Goal: Check status: Check status

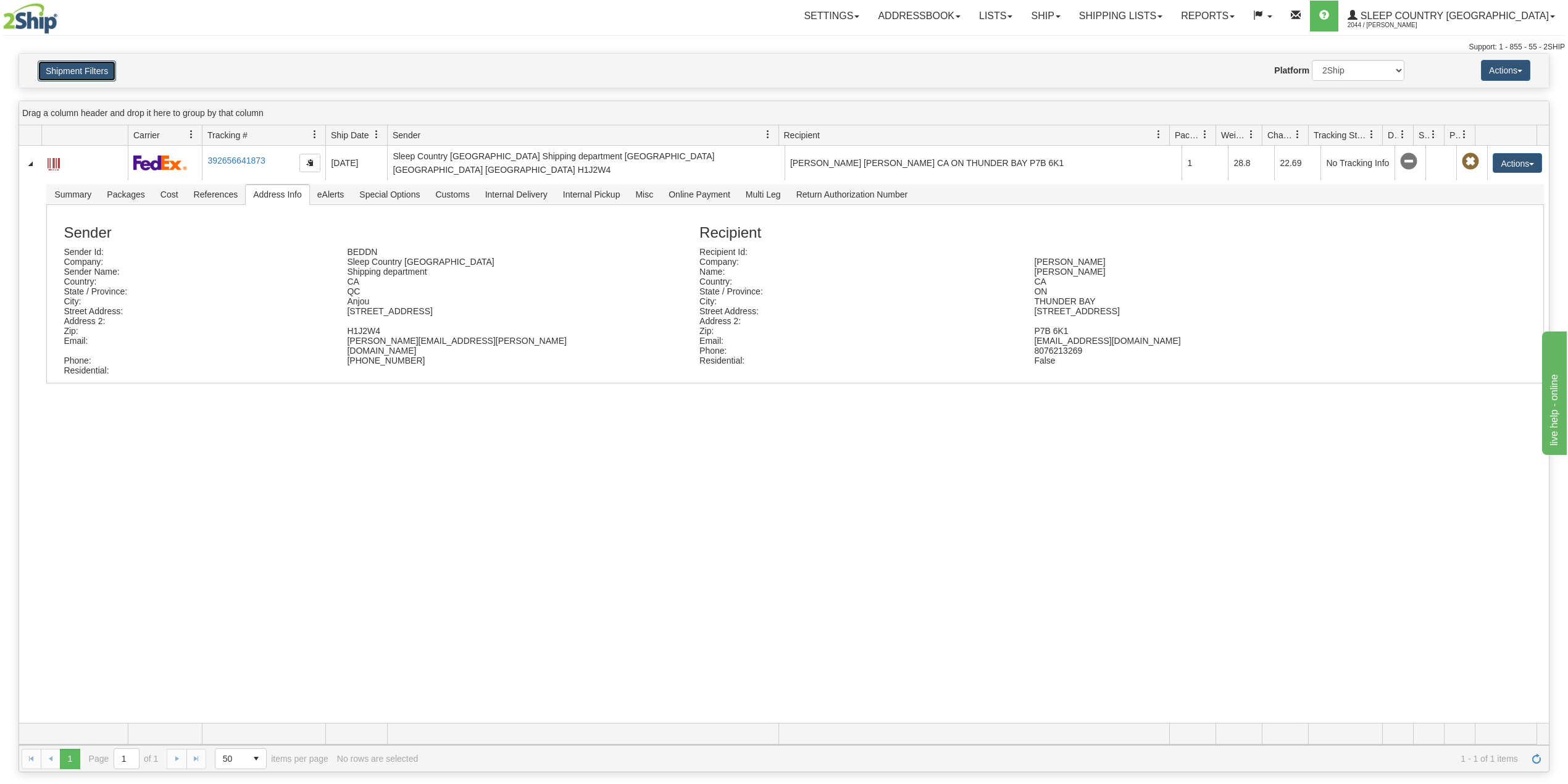
click at [55, 65] on button "Shipment Filters" at bounding box center [77, 71] width 79 height 21
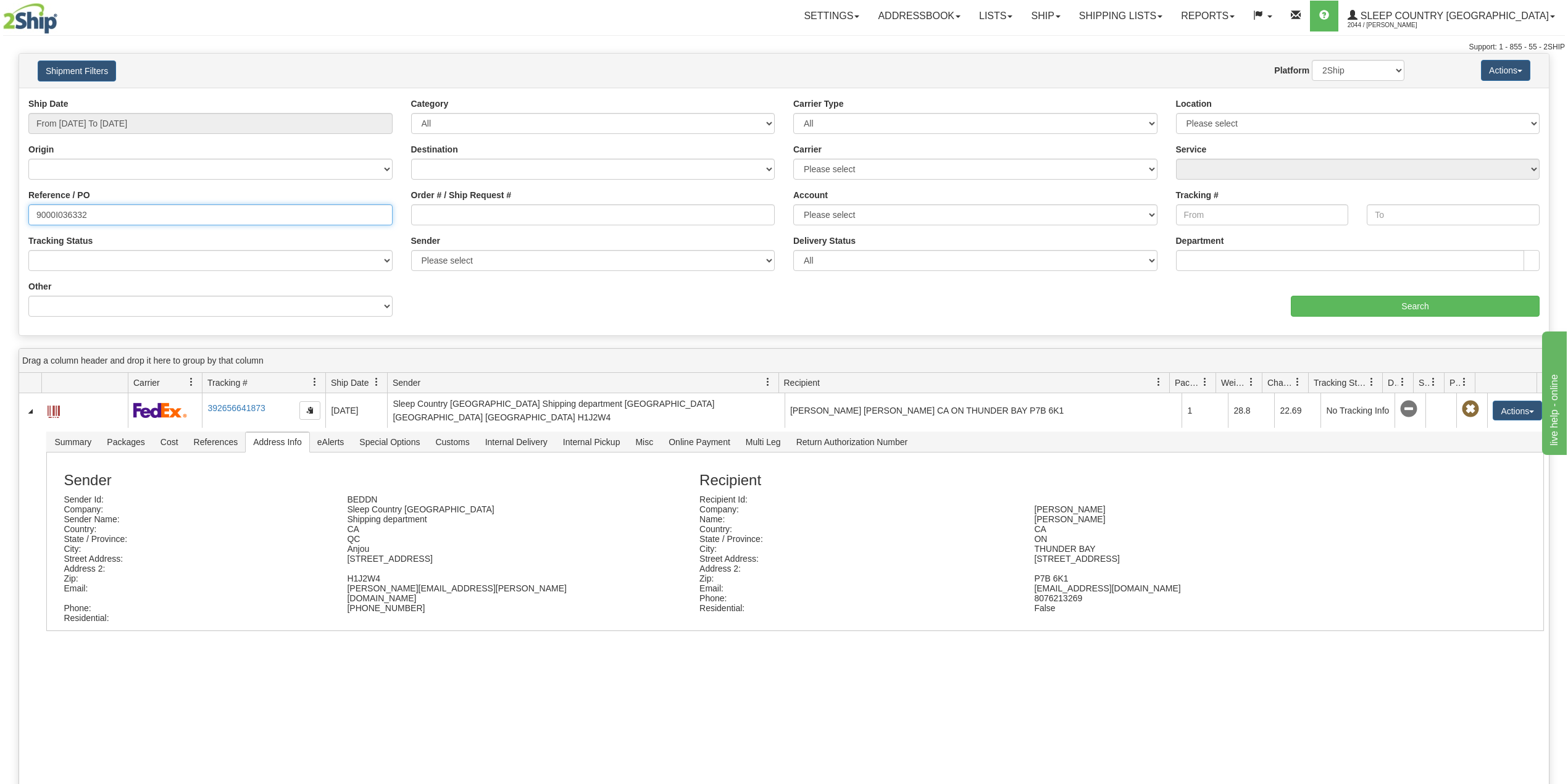
click at [68, 215] on input "9000I036332" at bounding box center [210, 215] width 364 height 21
click at [68, 214] on input "9000I036332" at bounding box center [210, 215] width 364 height 21
paste input "50006"
click at [1376, 307] on input "Search" at bounding box center [1415, 306] width 249 height 21
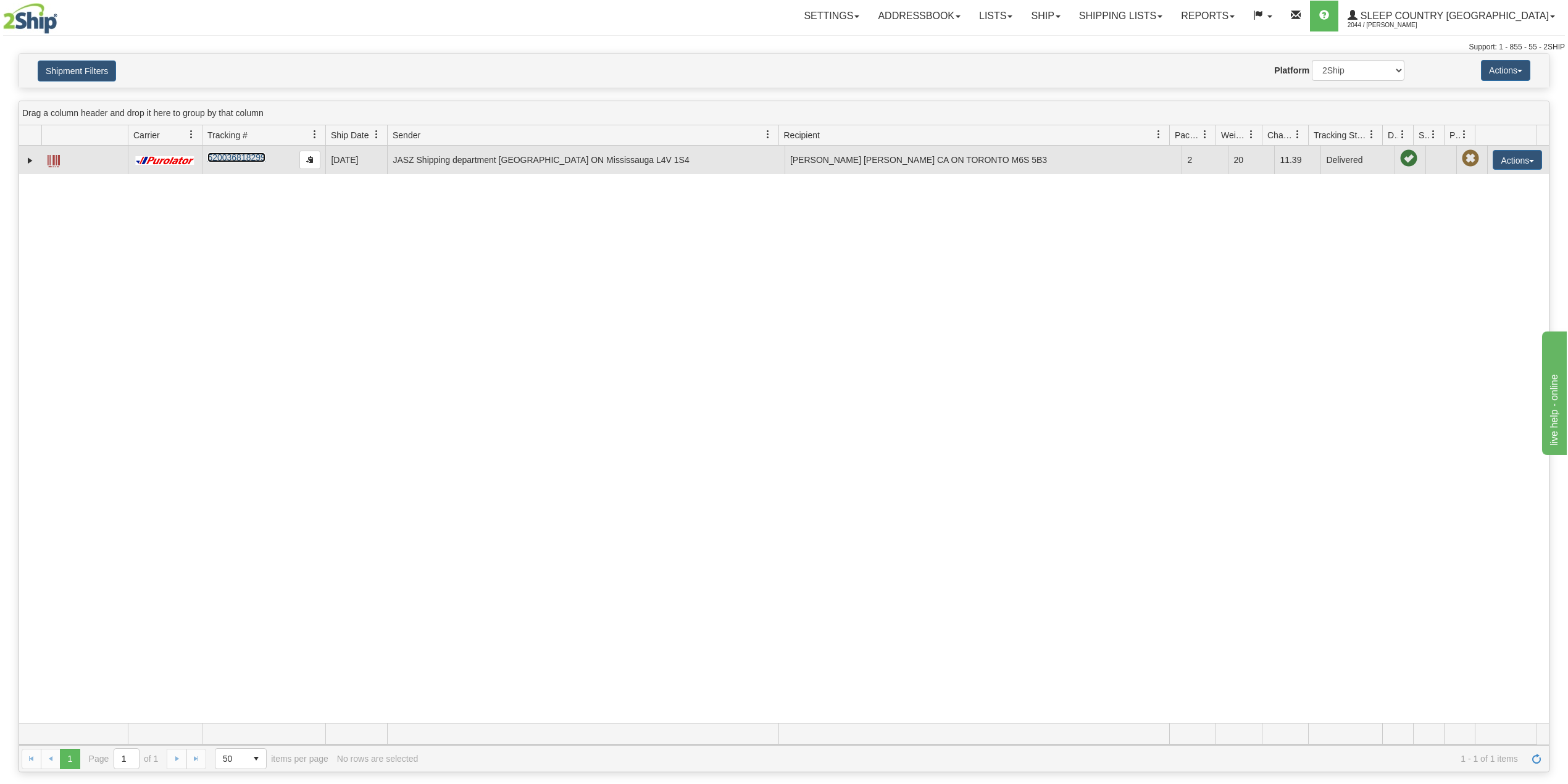
click at [247, 156] on link "520036818299" at bounding box center [236, 157] width 57 height 10
click at [27, 162] on link "Expand" at bounding box center [30, 160] width 12 height 12
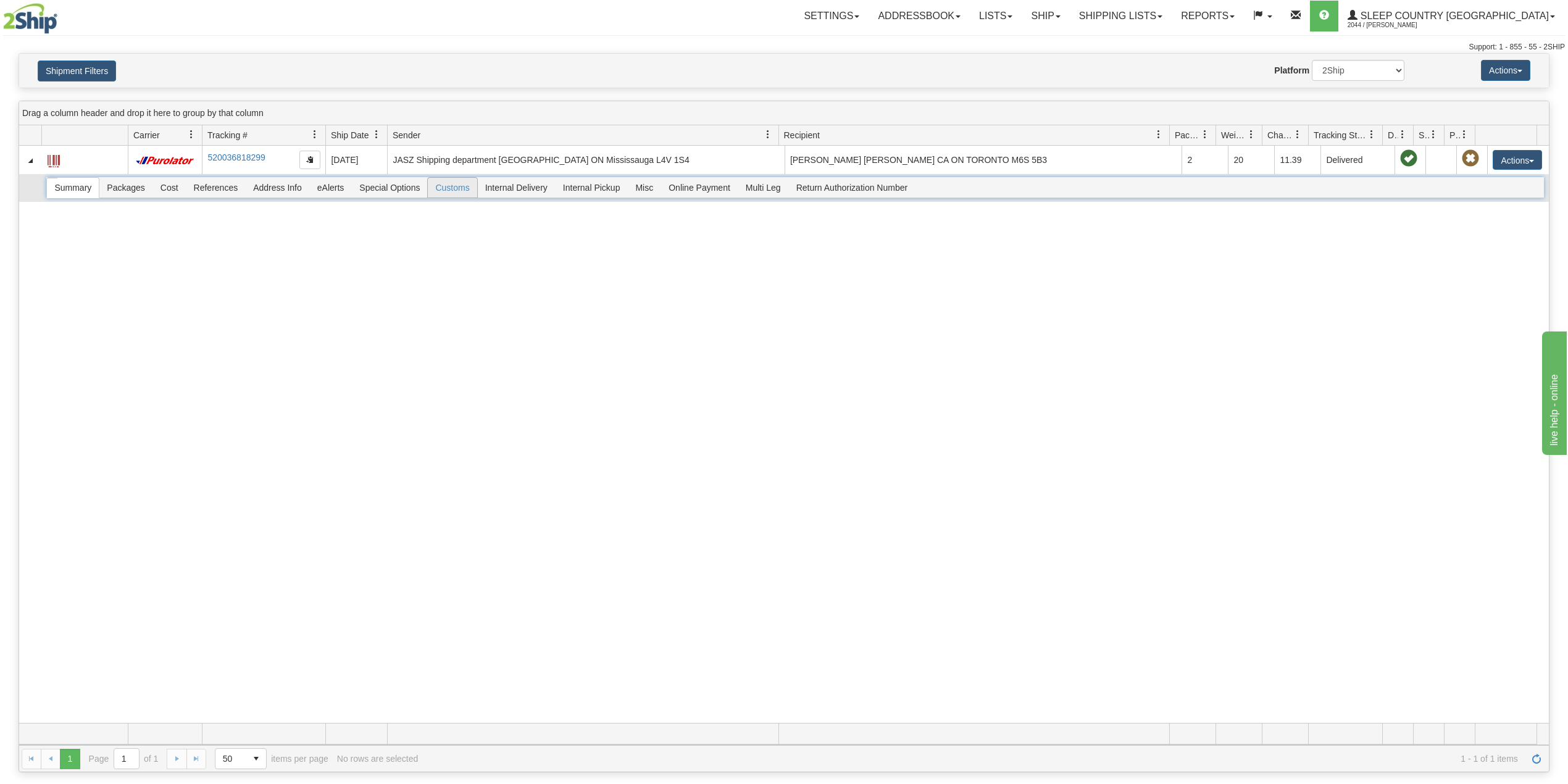
click at [457, 194] on span "Customs" at bounding box center [452, 187] width 49 height 20
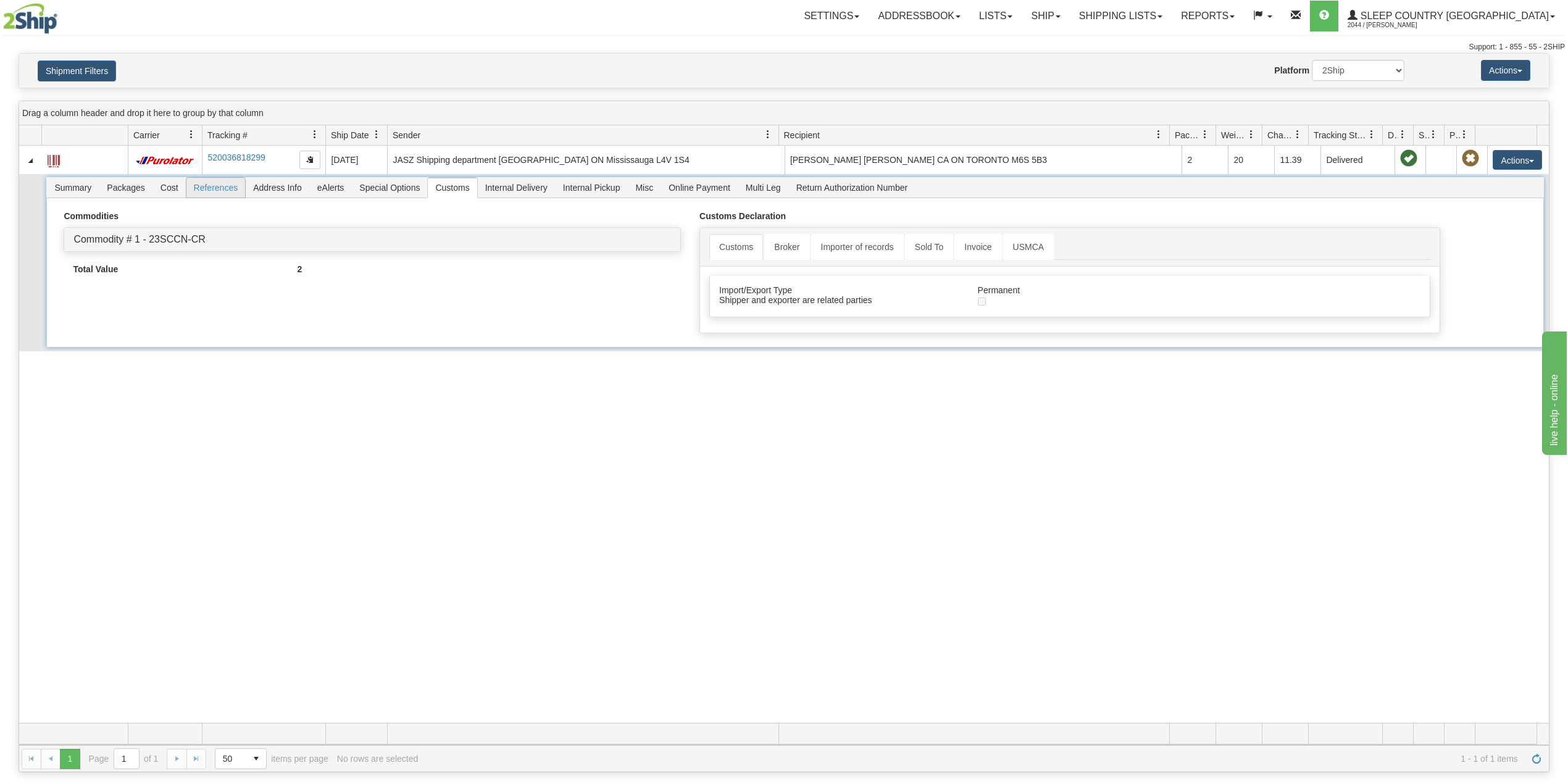
click at [217, 189] on span "References" at bounding box center [216, 187] width 59 height 20
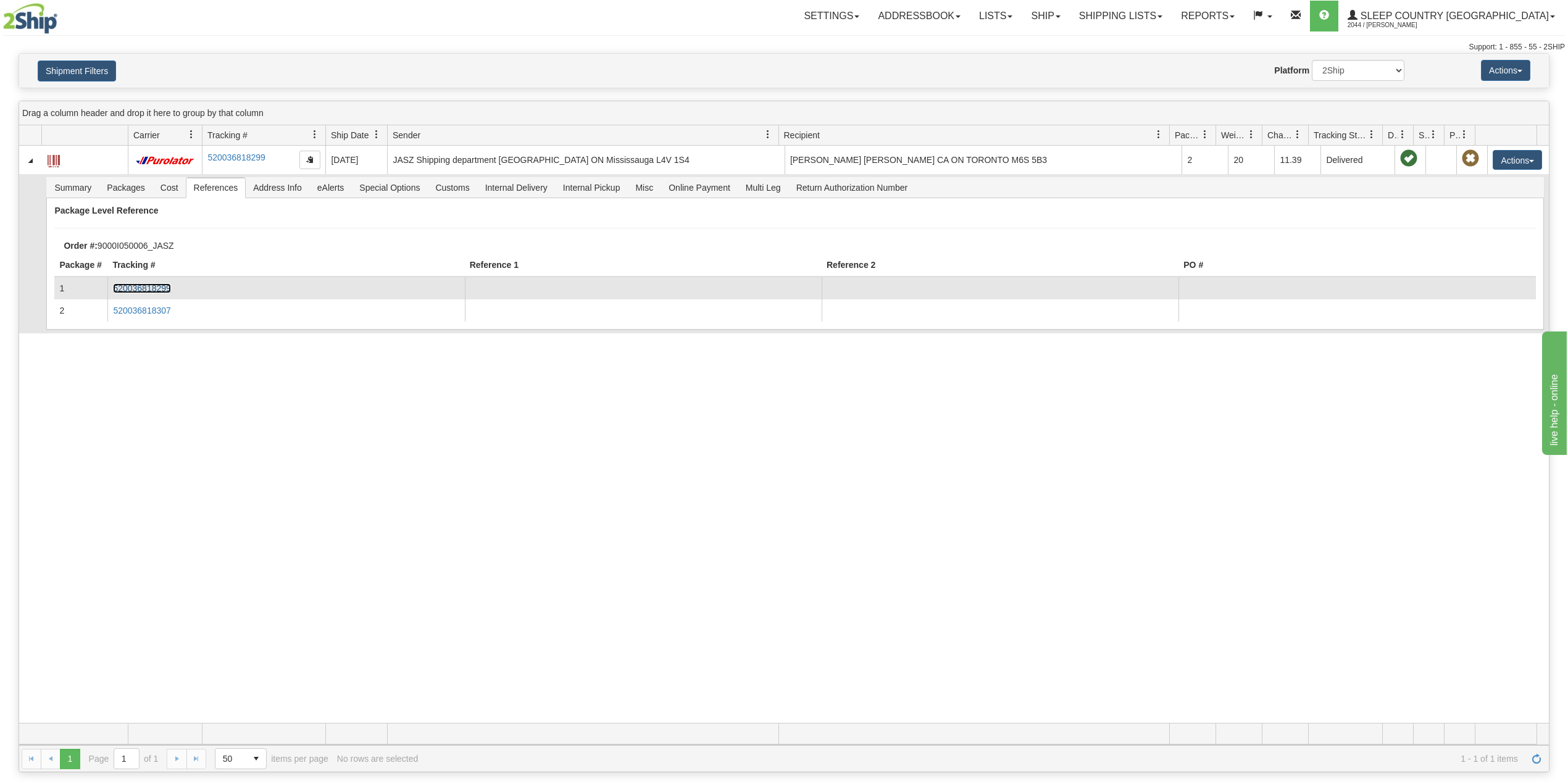
click at [156, 287] on link "520036818299" at bounding box center [141, 288] width 57 height 10
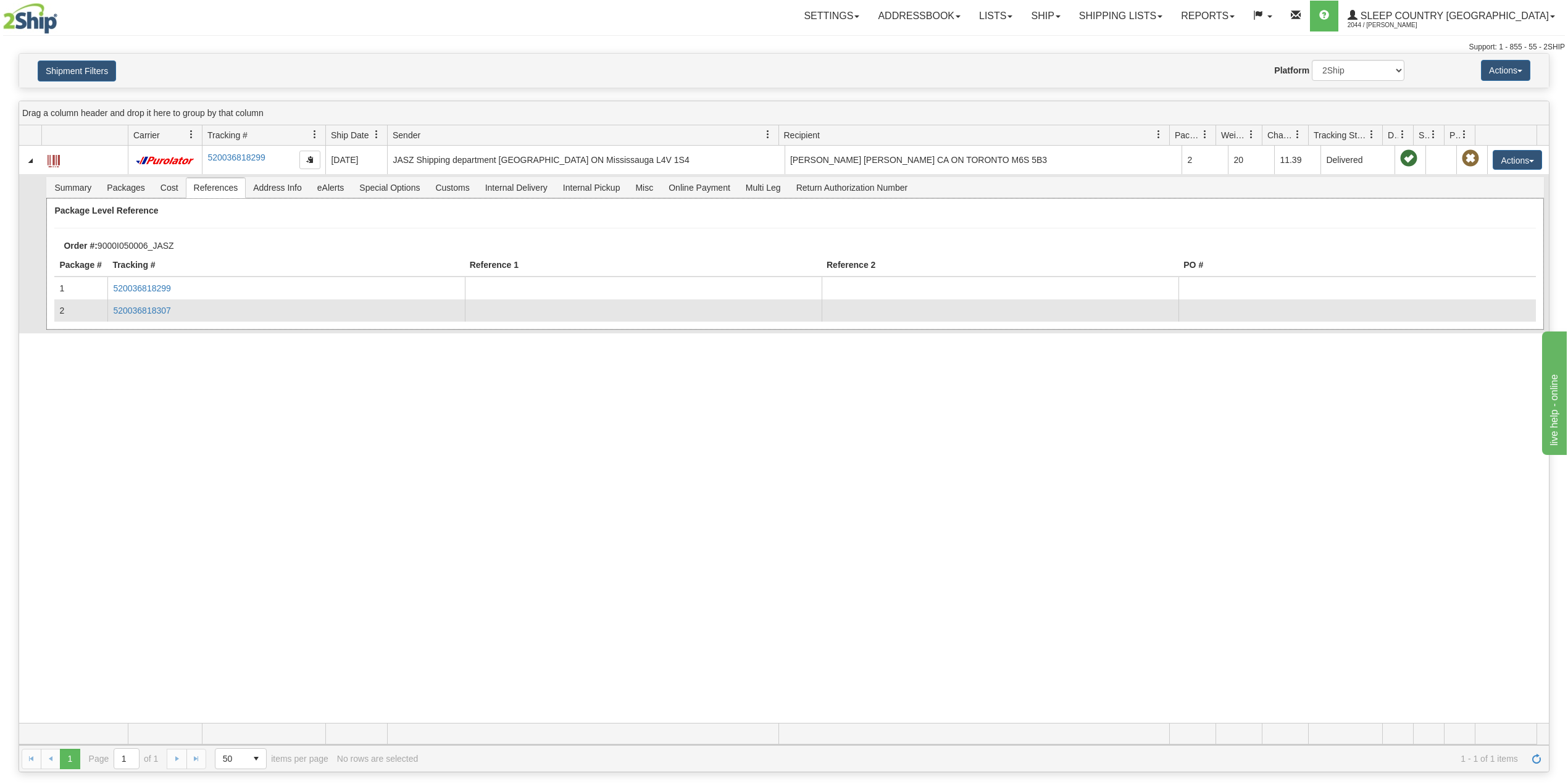
click at [157, 306] on td "520036818307" at bounding box center [286, 310] width 357 height 22
click at [156, 312] on link "520036818307" at bounding box center [141, 310] width 57 height 10
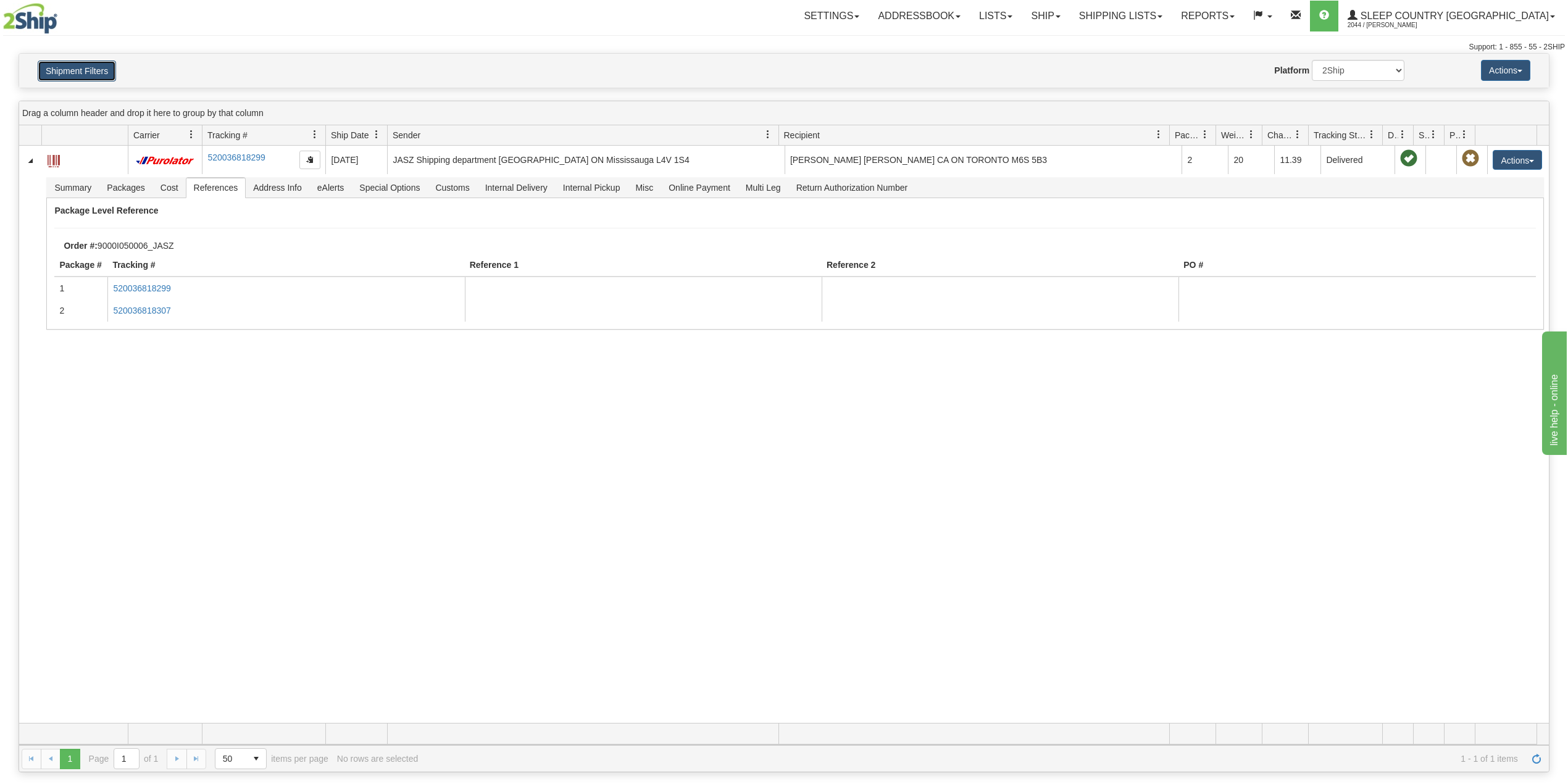
click at [81, 73] on button "Shipment Filters" at bounding box center [77, 71] width 79 height 21
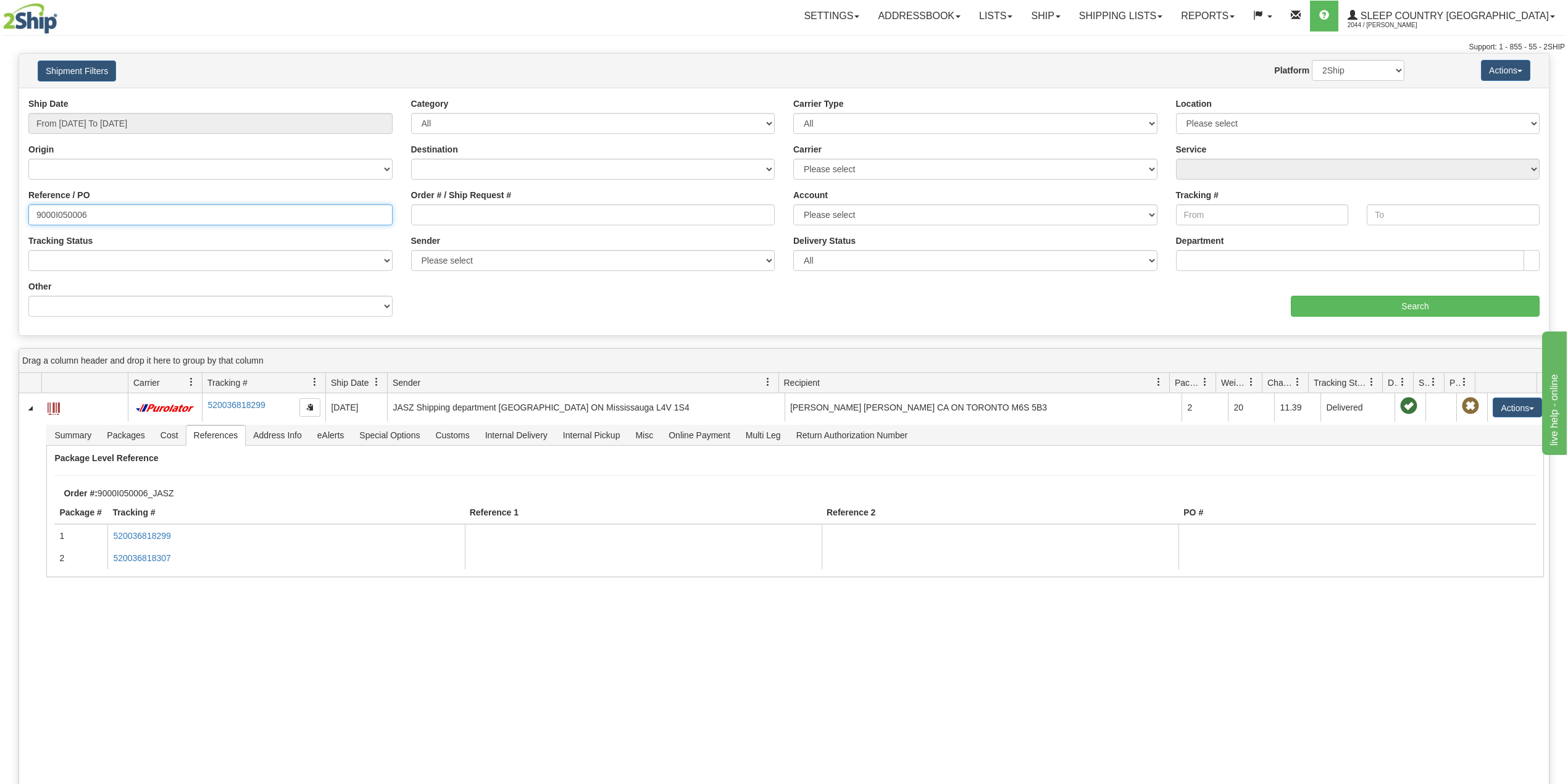
click at [77, 215] on input "9000I050006" at bounding box center [210, 215] width 364 height 21
paste input "6916"
type input "9000I056916"
click at [1425, 307] on input "Search" at bounding box center [1415, 306] width 249 height 21
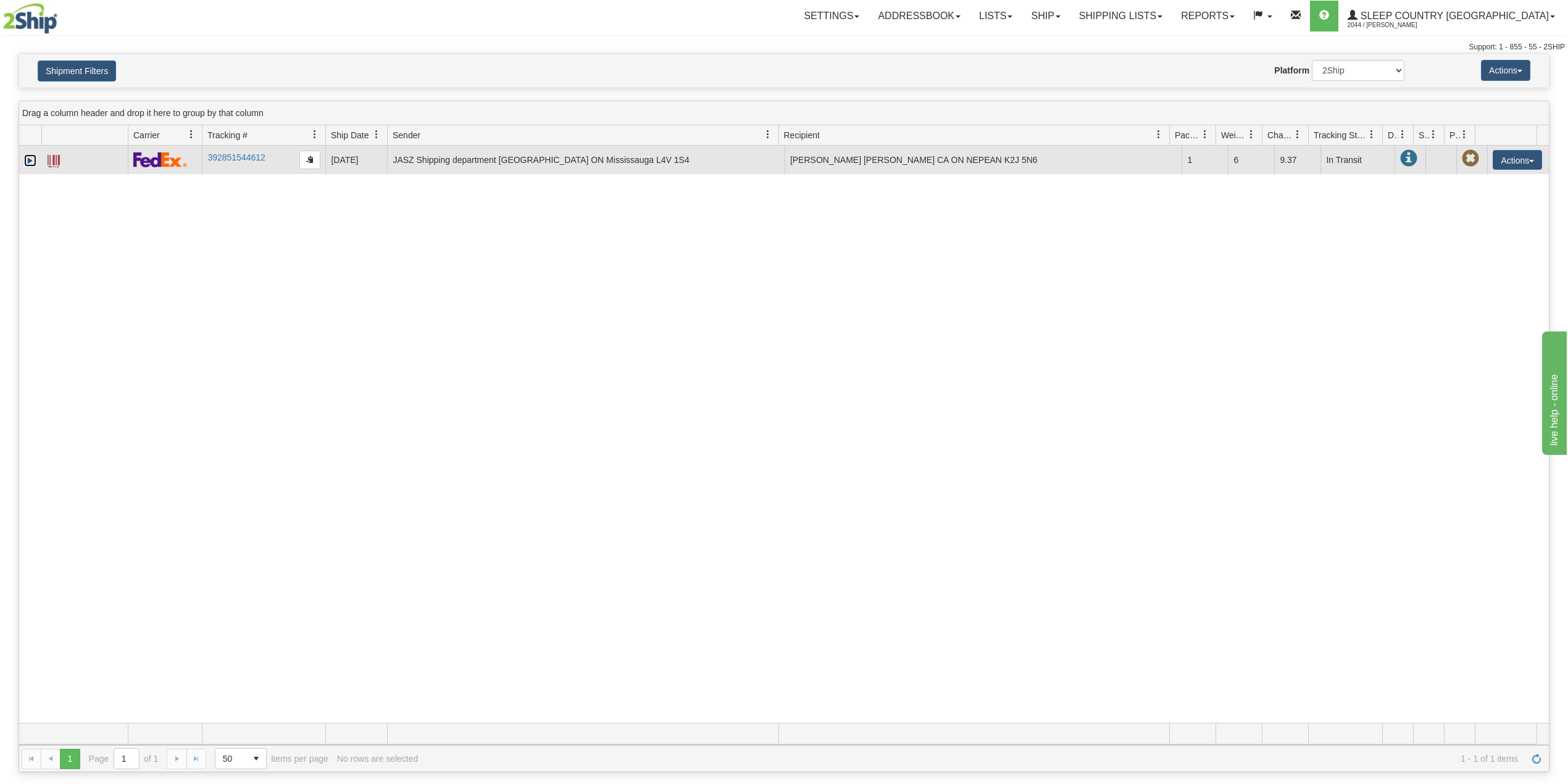
click at [30, 161] on link "Expand" at bounding box center [30, 160] width 12 height 12
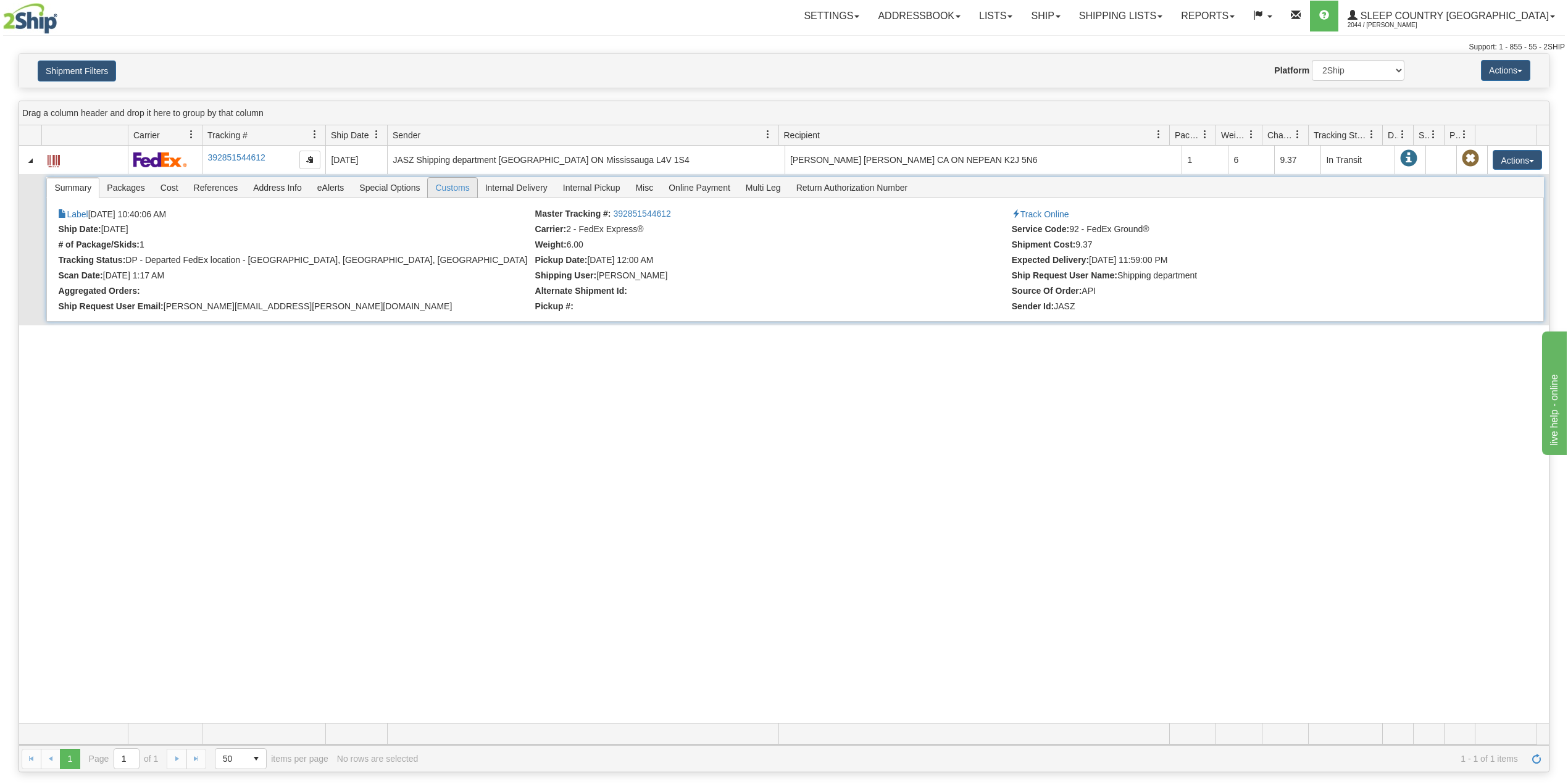
click at [464, 189] on span "Customs" at bounding box center [452, 187] width 49 height 20
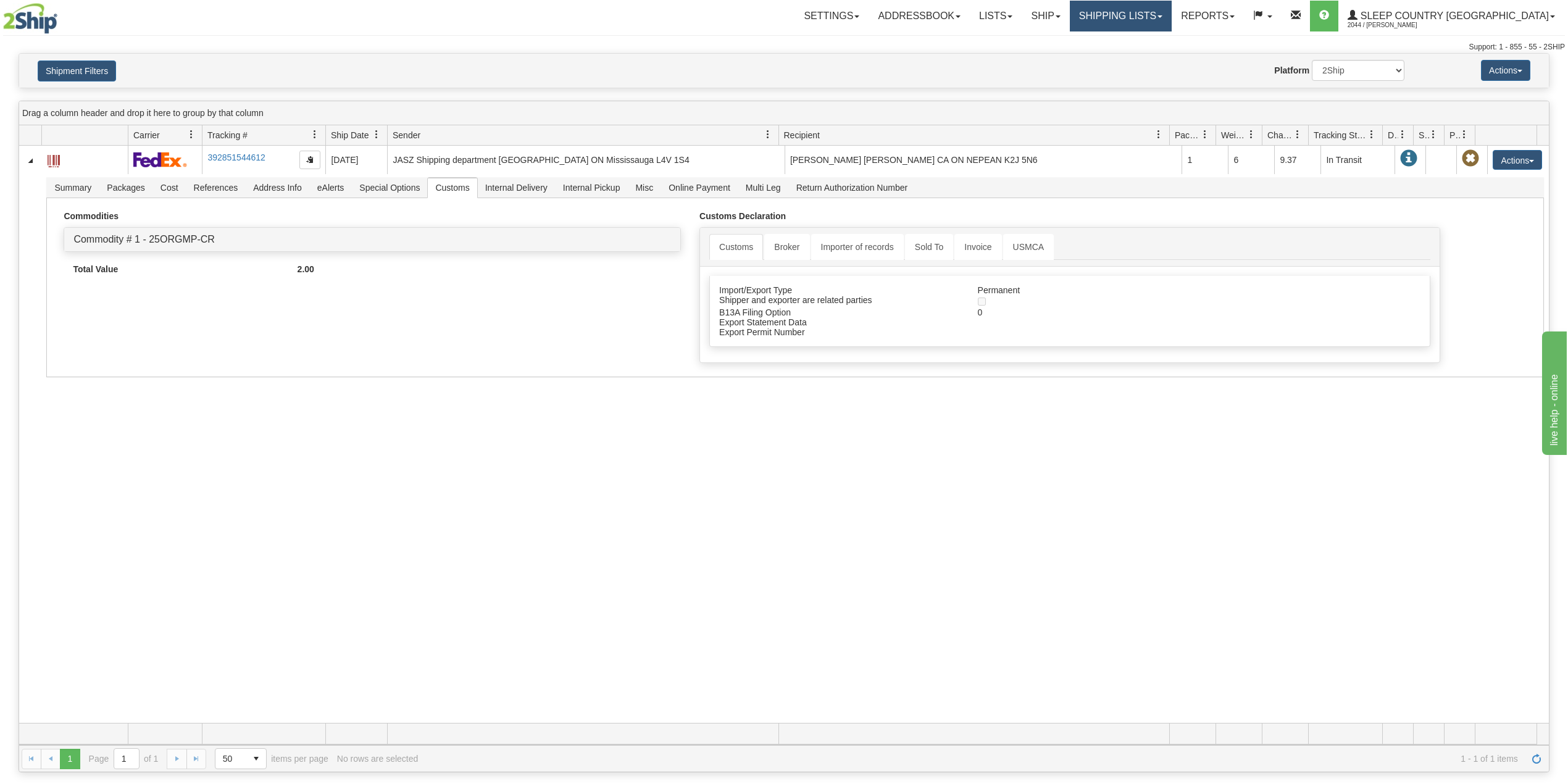
click at [1172, 8] on link "Shipping lists" at bounding box center [1121, 16] width 102 height 31
click at [1135, 44] on span "Current Shipments" at bounding box center [1099, 44] width 72 height 10
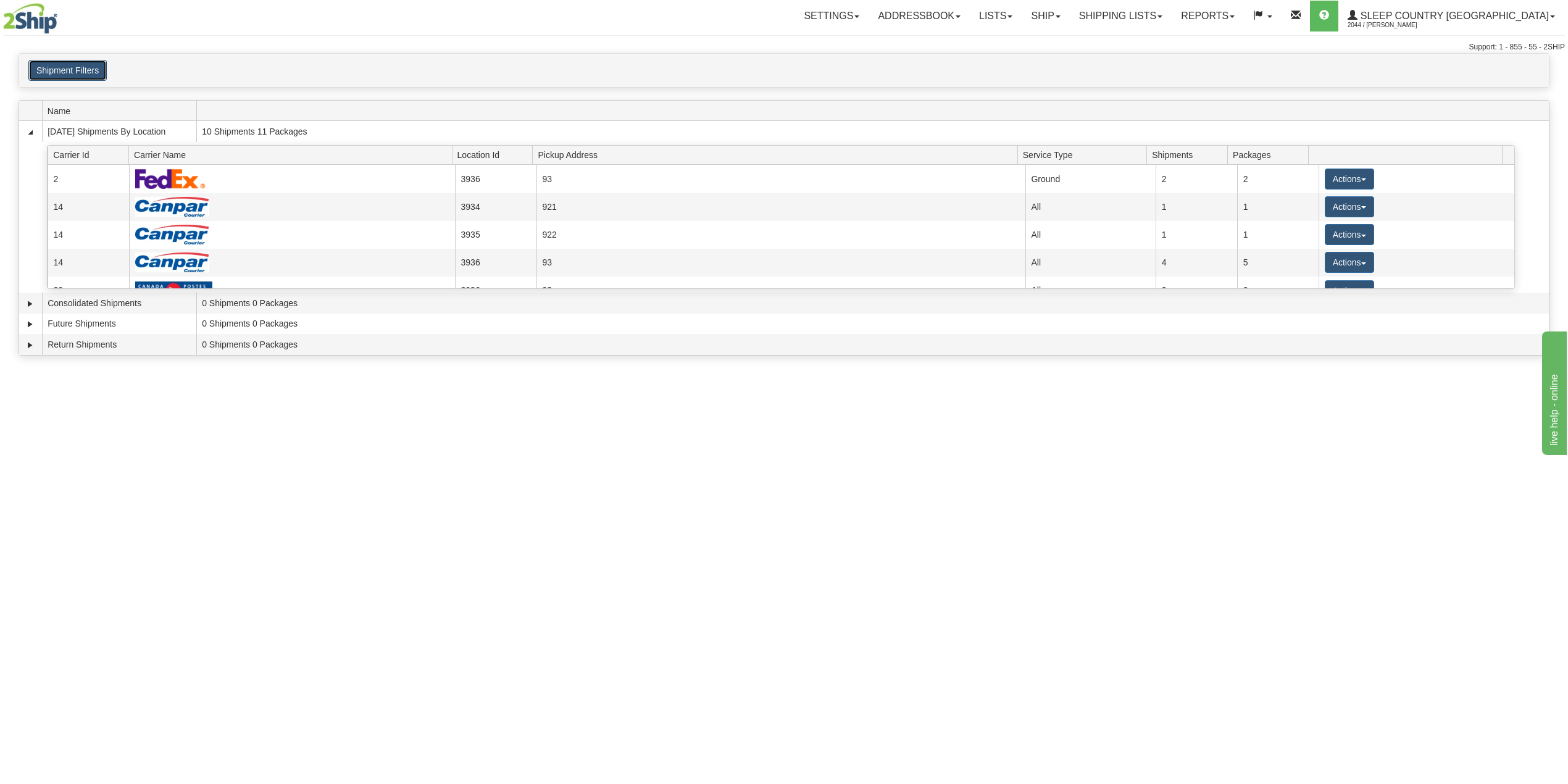
click at [98, 72] on button "Shipment Filters" at bounding box center [68, 70] width 79 height 21
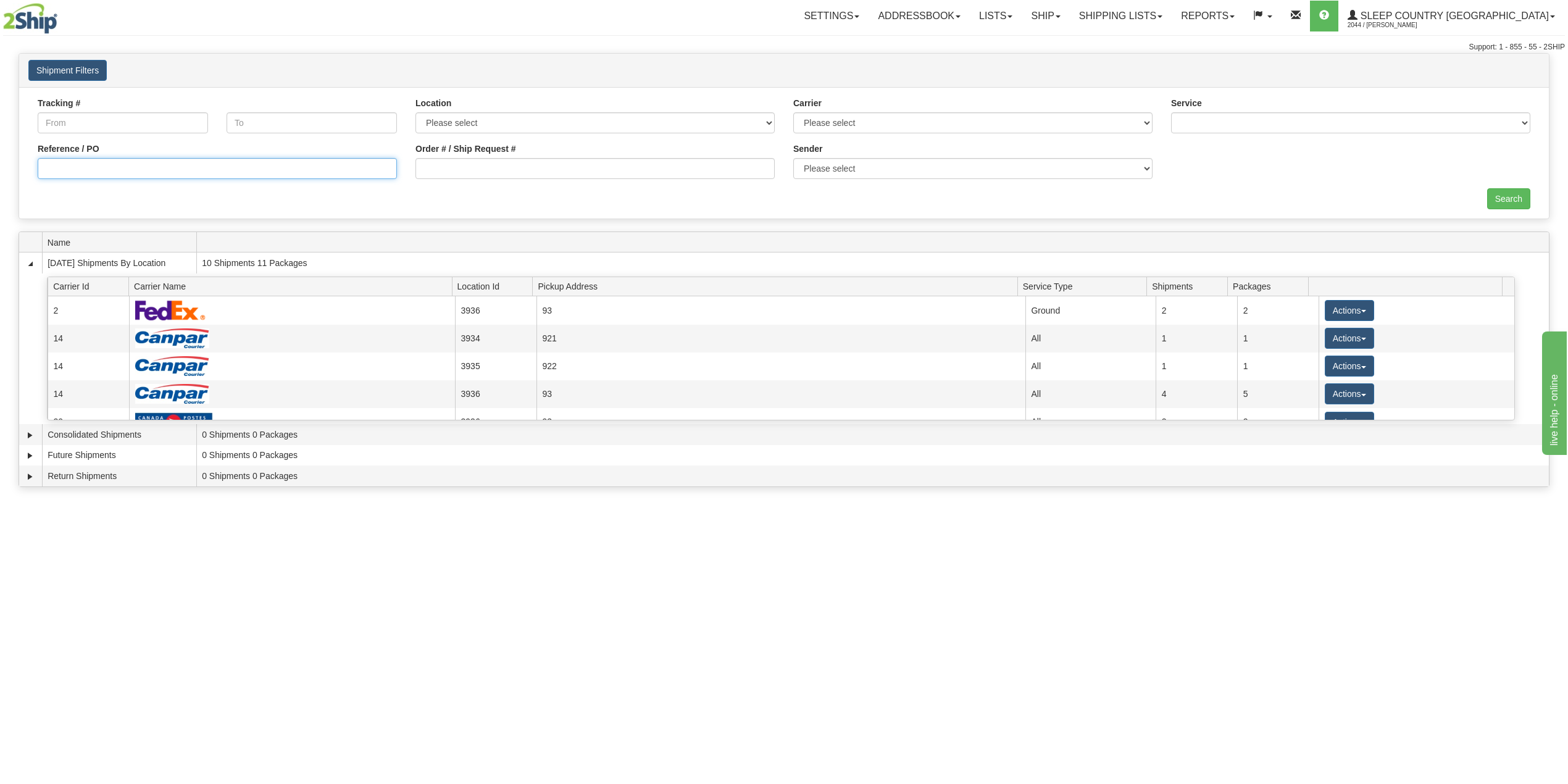
click at [111, 174] on input "Reference / PO" at bounding box center [217, 168] width 359 height 21
paste input "9000I056916"
type input "9000I056916"
click at [1502, 195] on input "Search" at bounding box center [1509, 198] width 44 height 21
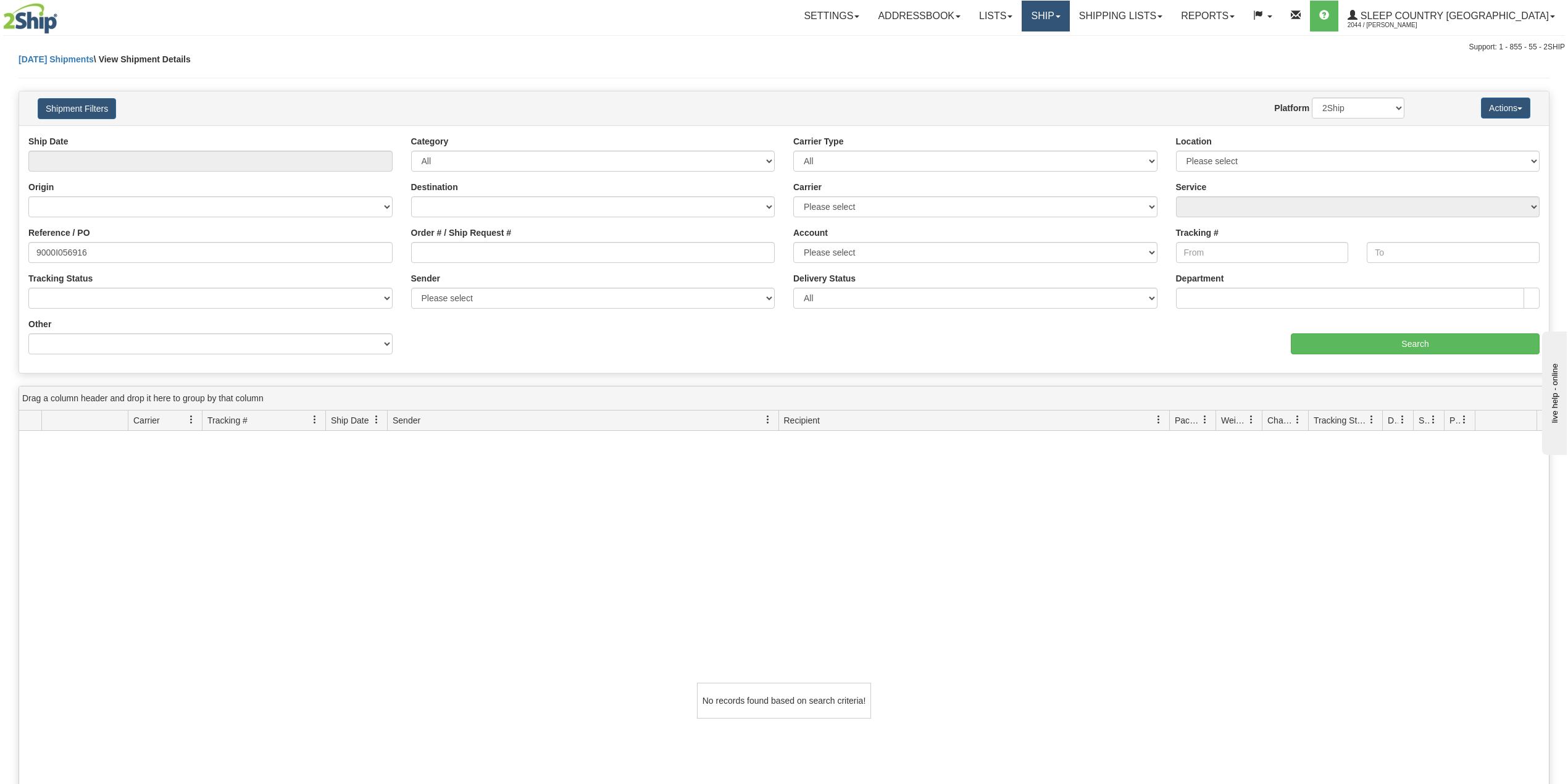
click at [1069, 16] on link "Ship" at bounding box center [1046, 16] width 48 height 31
click at [1057, 55] on span "OnHold / Order Queue" at bounding box center [1014, 60] width 87 height 10
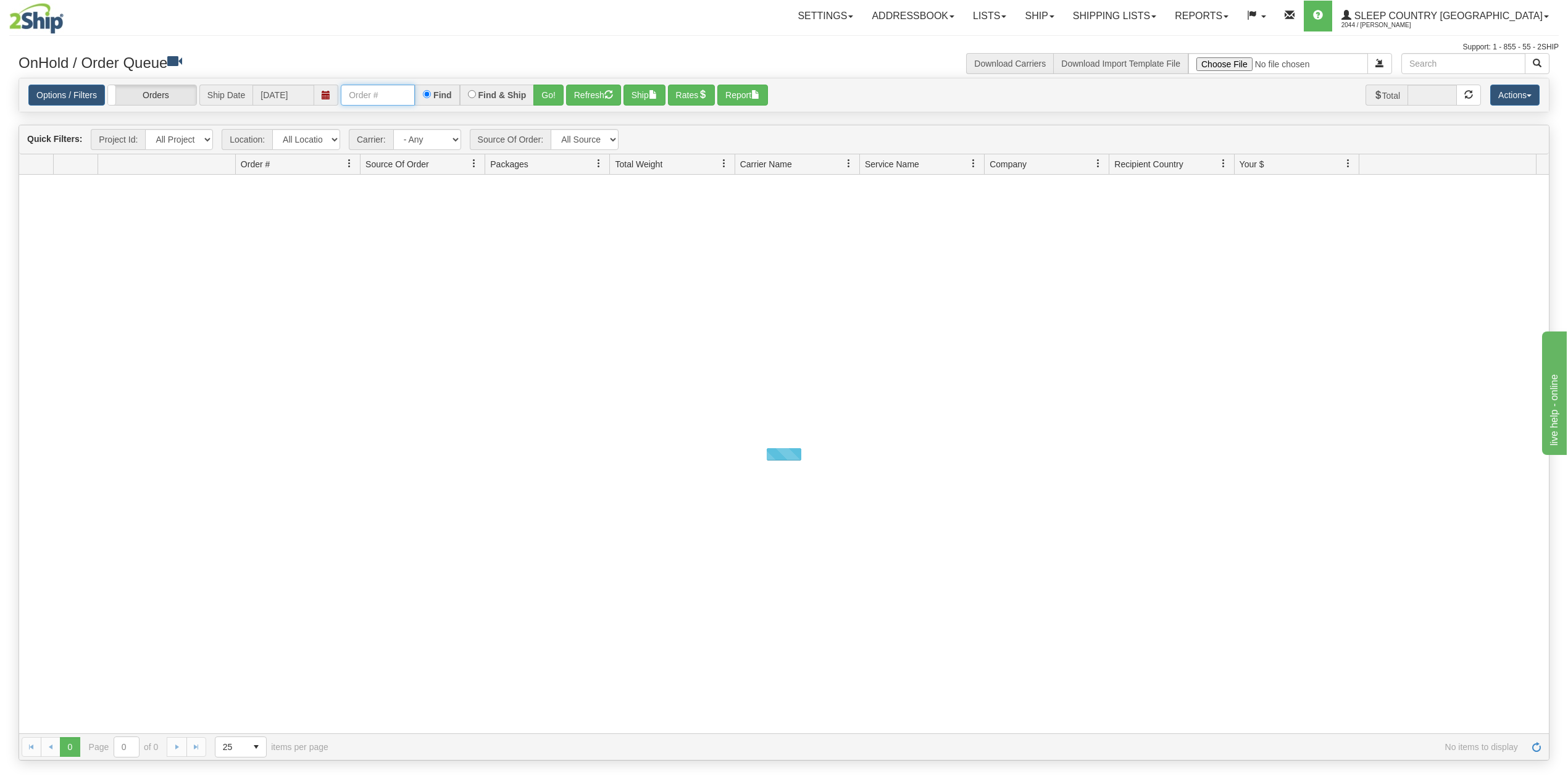
click at [388, 87] on input "text" at bounding box center [377, 95] width 74 height 21
paste input "9000I056916"
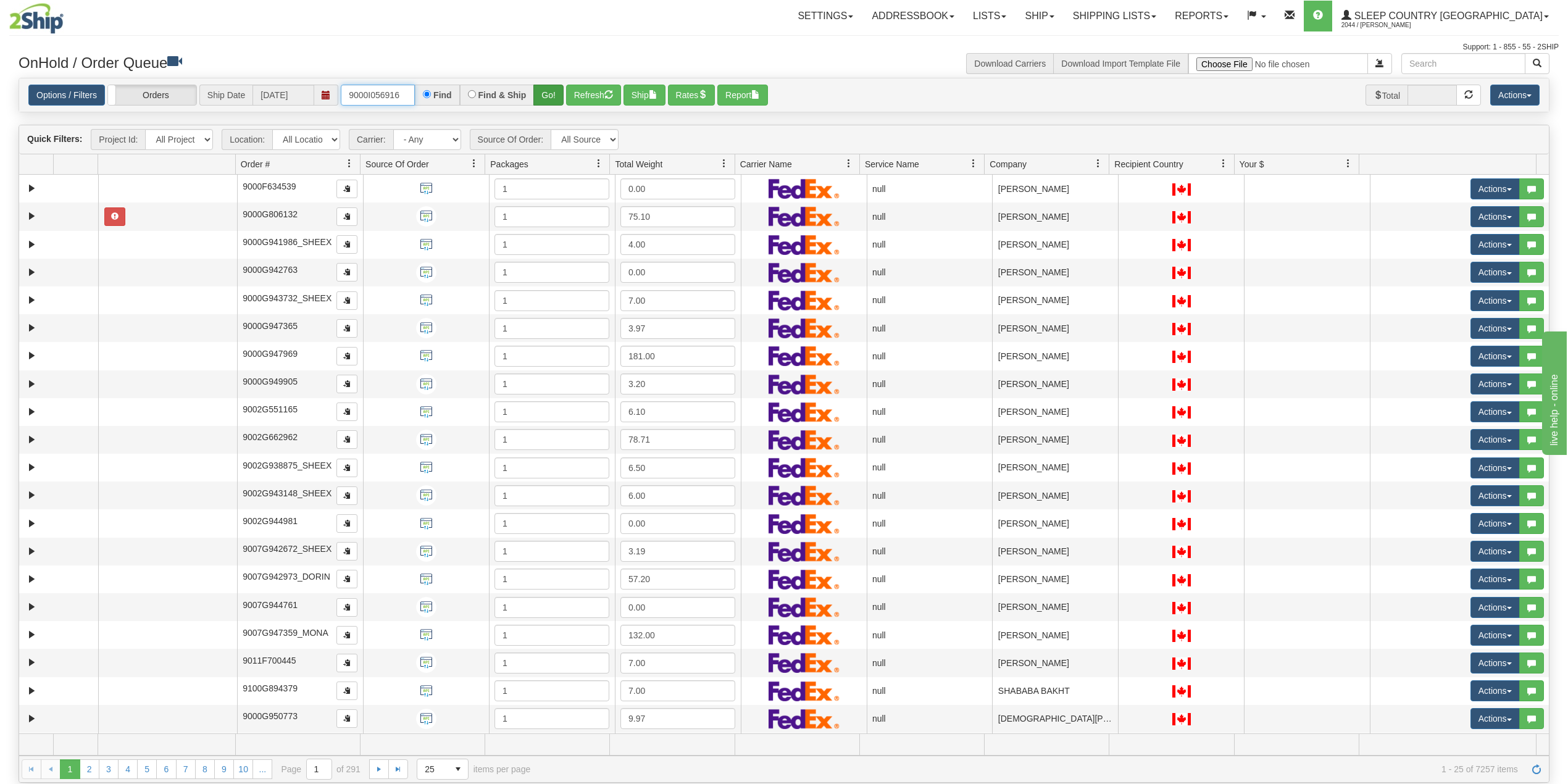
type input "9000I056916"
click at [551, 92] on button "Go!" at bounding box center [548, 95] width 30 height 21
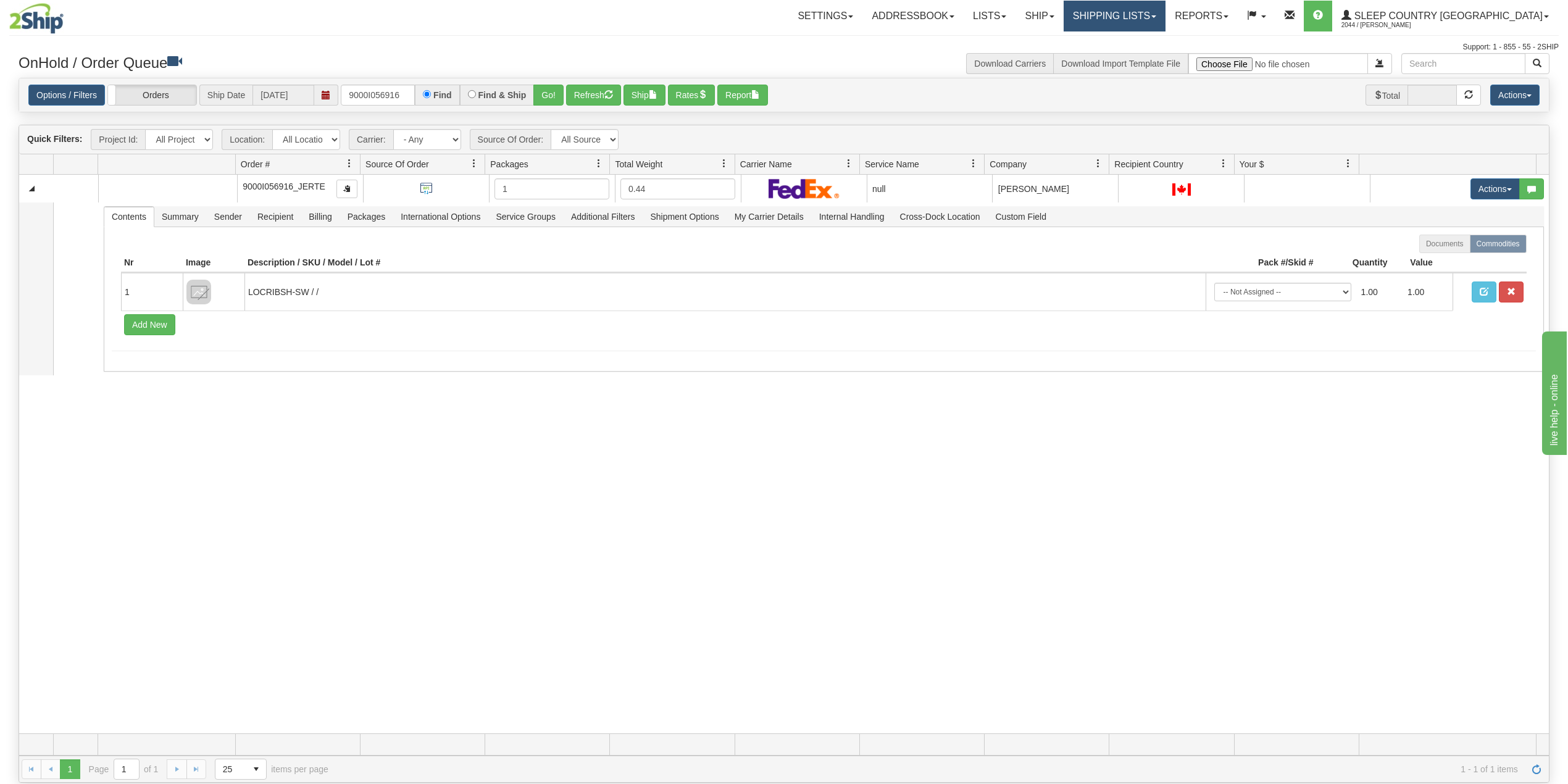
click at [1127, 10] on link "Shipping lists" at bounding box center [1115, 16] width 102 height 31
click at [1144, 59] on span "Search Shipment History" at bounding box center [1105, 60] width 96 height 10
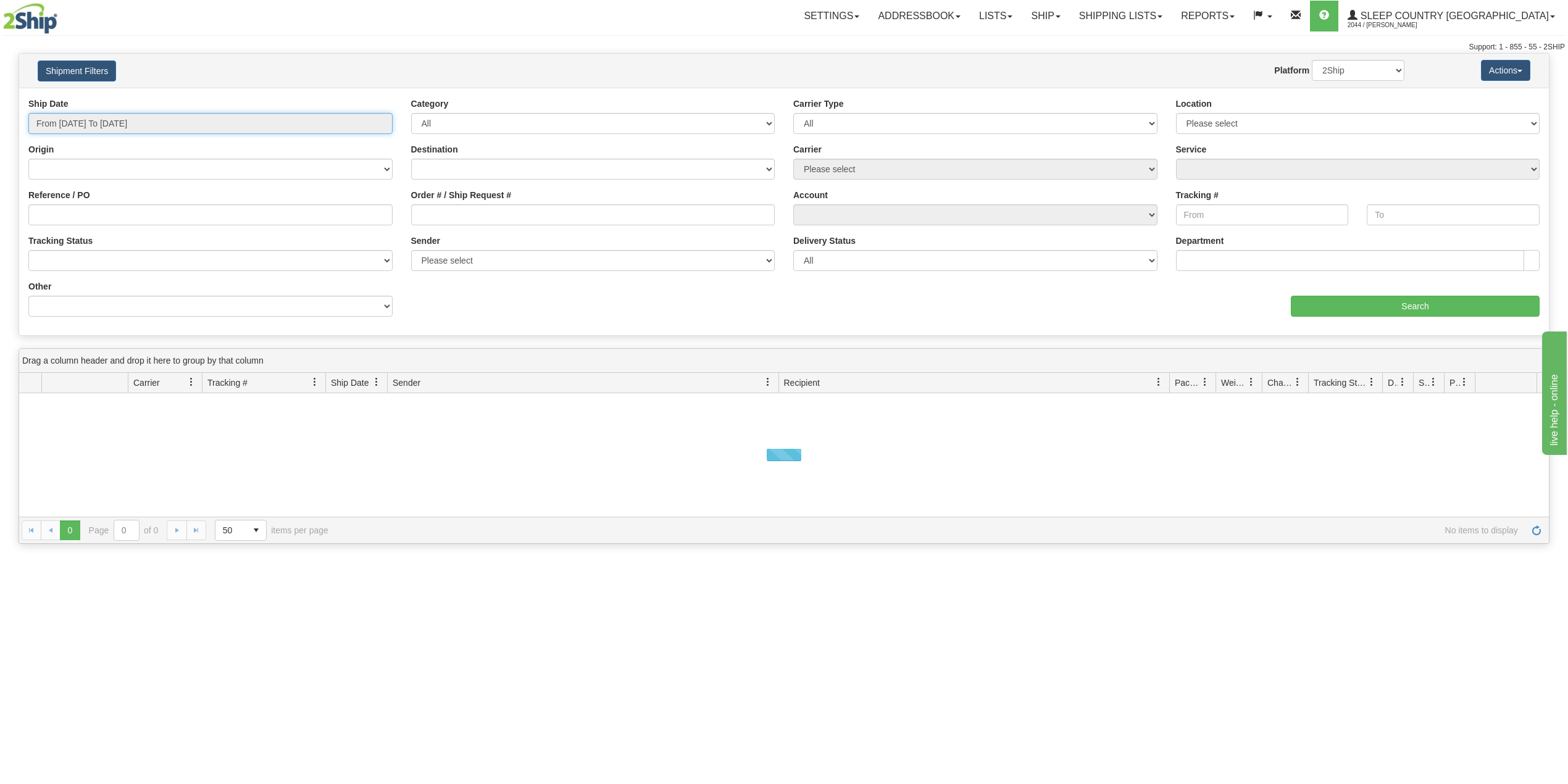
click at [94, 122] on input "From [DATE] To [DATE]" at bounding box center [210, 123] width 364 height 21
click at [81, 209] on li "Last 30 Days" at bounding box center [83, 212] width 98 height 16
type input "From [DATE] To [DATE]"
click at [81, 209] on input "Reference / PO" at bounding box center [210, 215] width 364 height 21
paste input "9000I056916"
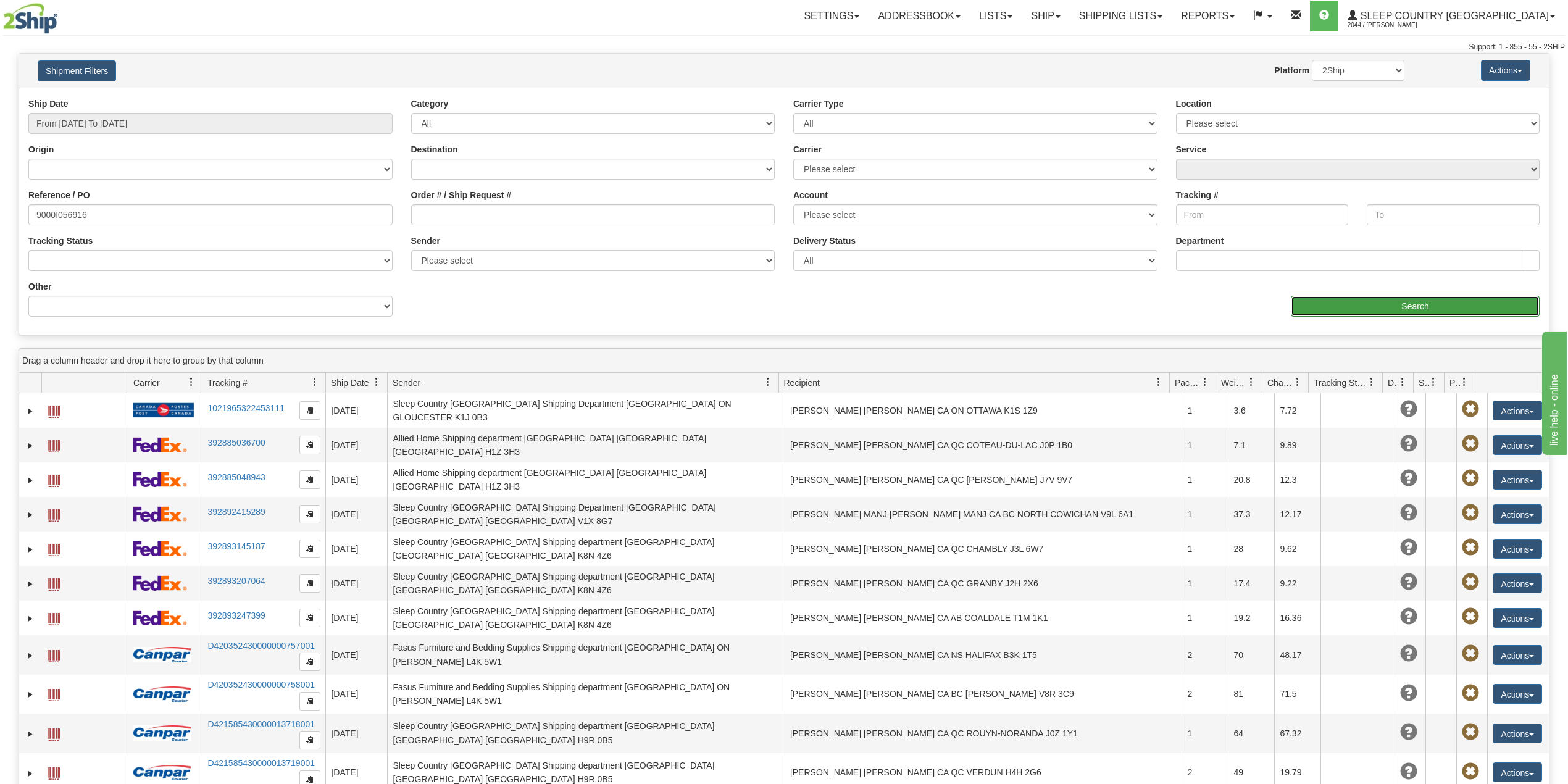
click at [1352, 309] on input "Search" at bounding box center [1415, 306] width 249 height 21
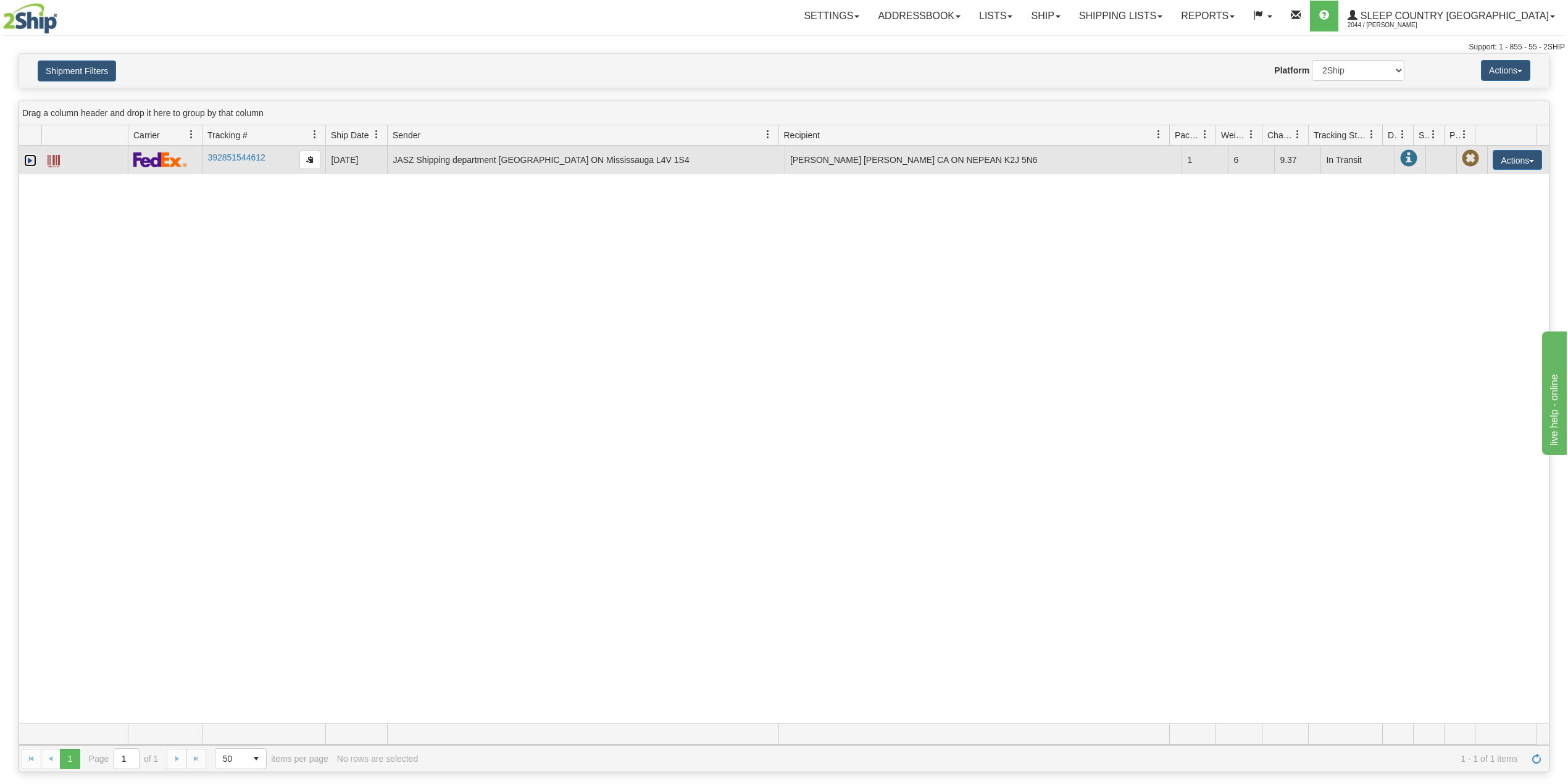
click at [30, 162] on link "Expand" at bounding box center [30, 160] width 12 height 12
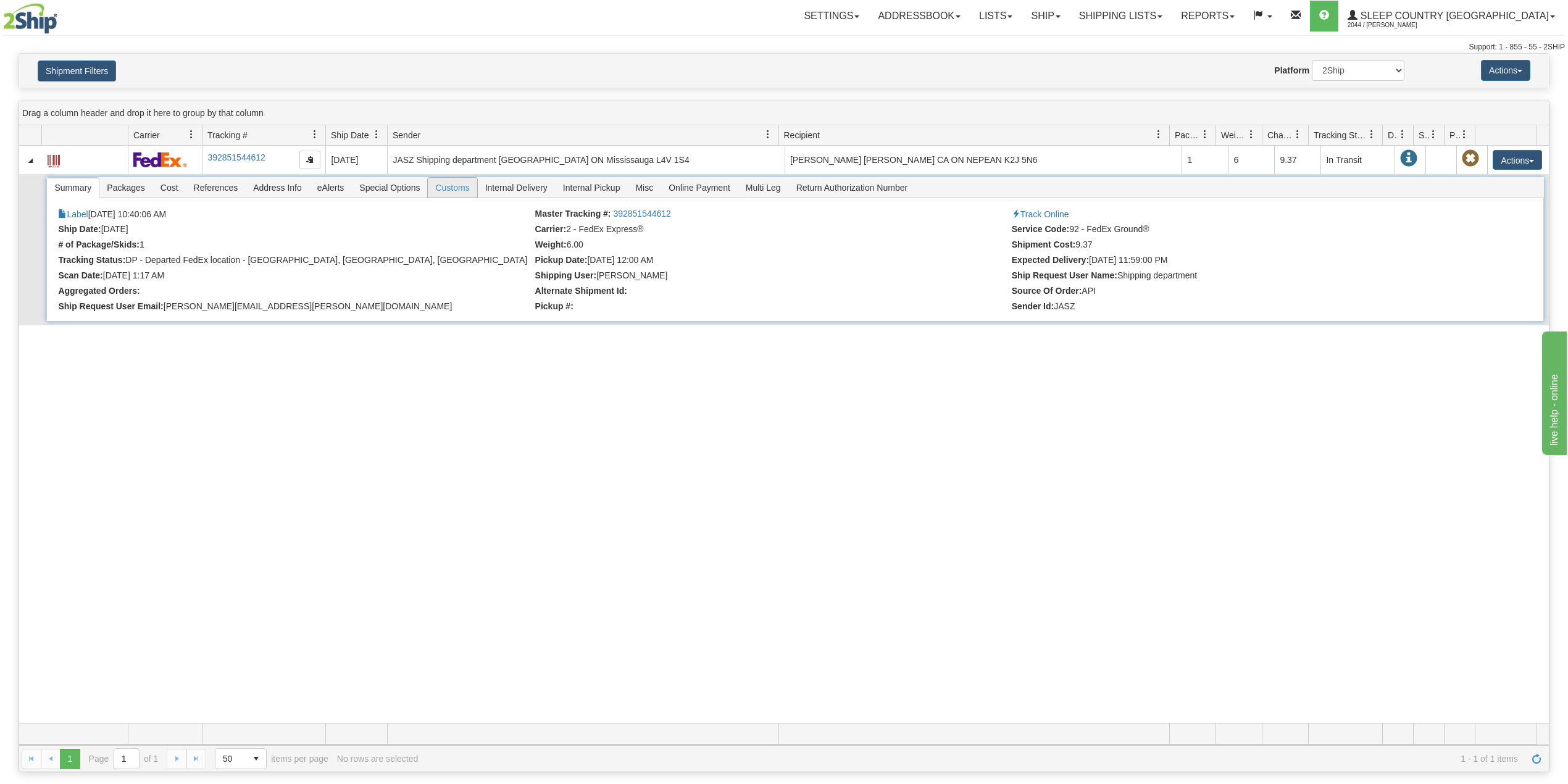
click at [463, 188] on span "Customs" at bounding box center [452, 187] width 49 height 20
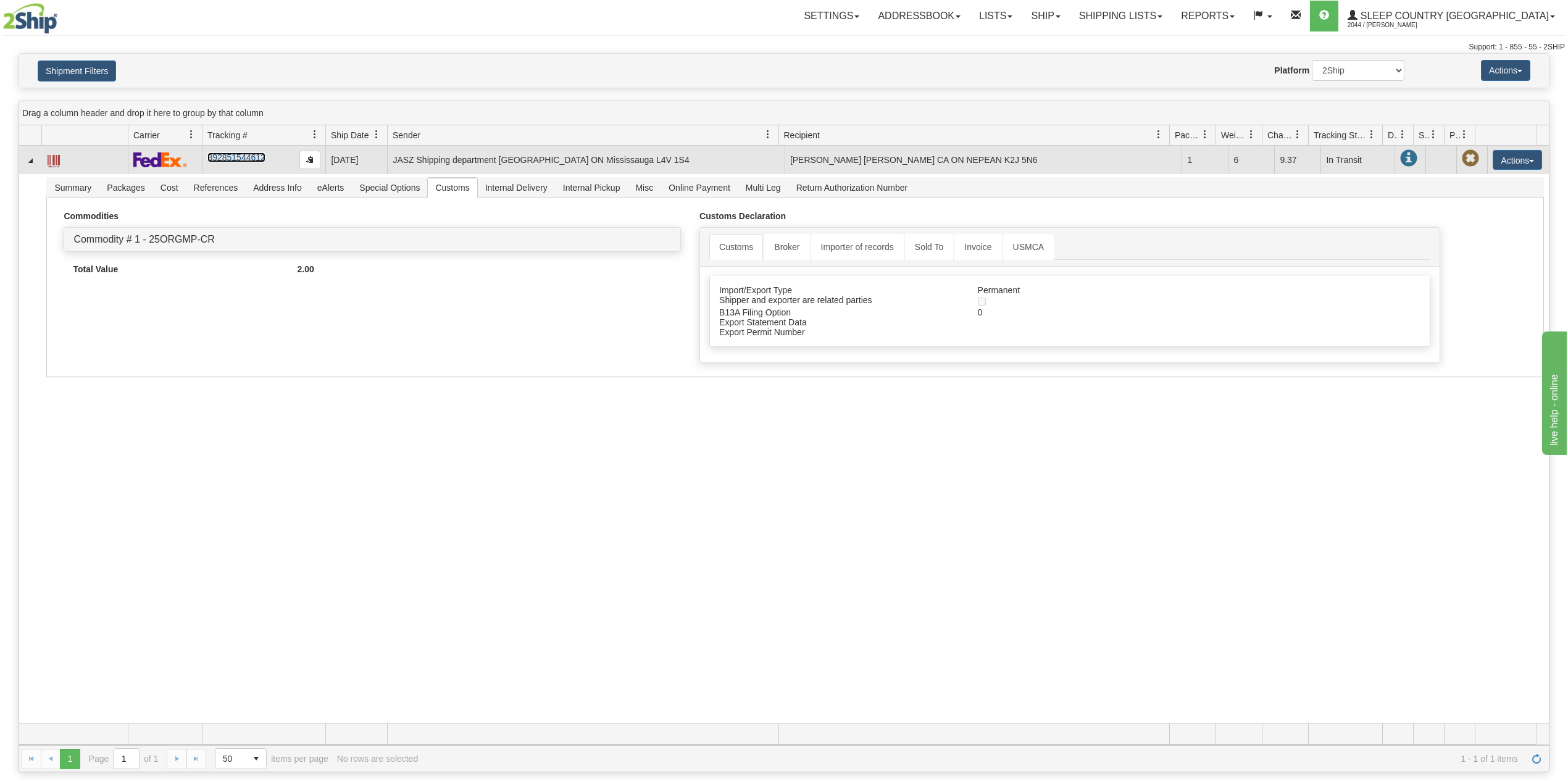
click at [243, 156] on link "392851544612" at bounding box center [236, 157] width 57 height 10
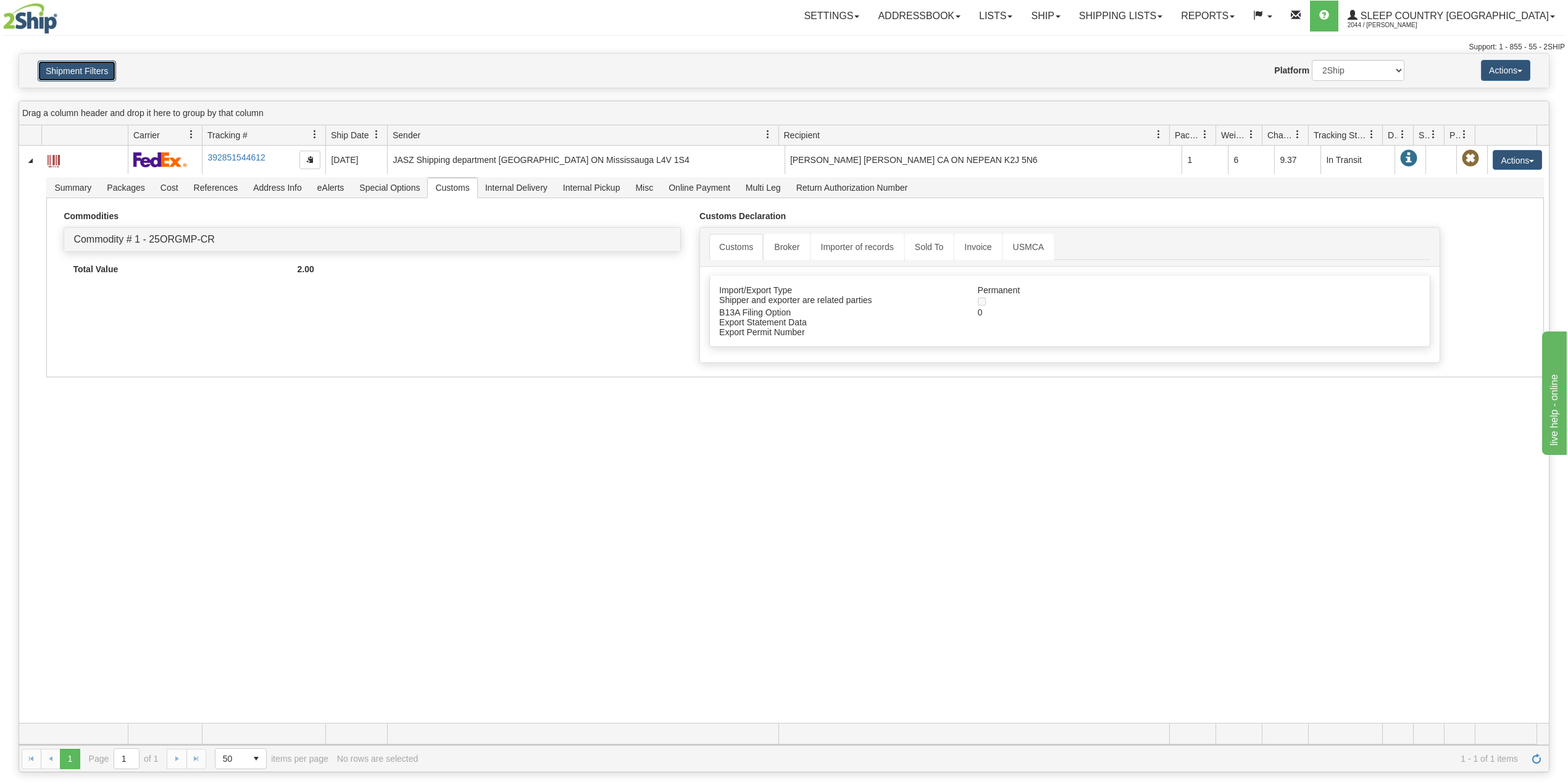
click at [83, 74] on button "Shipment Filters" at bounding box center [77, 71] width 79 height 21
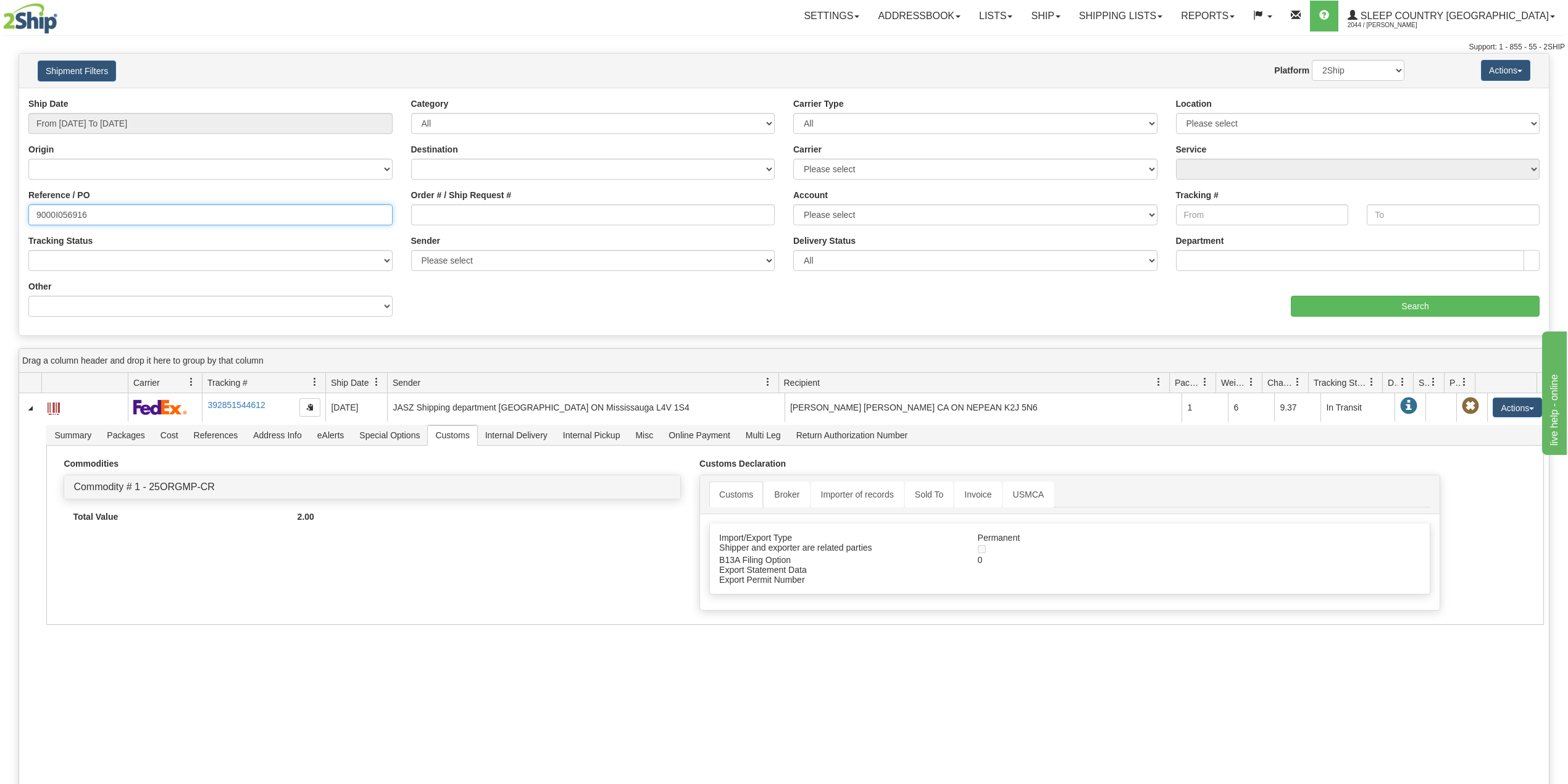
click at [62, 210] on input "9000I056916" at bounding box center [210, 215] width 364 height 21
paste input "2I008780"
type input "9002I008780"
click at [1322, 300] on input "Search" at bounding box center [1415, 306] width 249 height 21
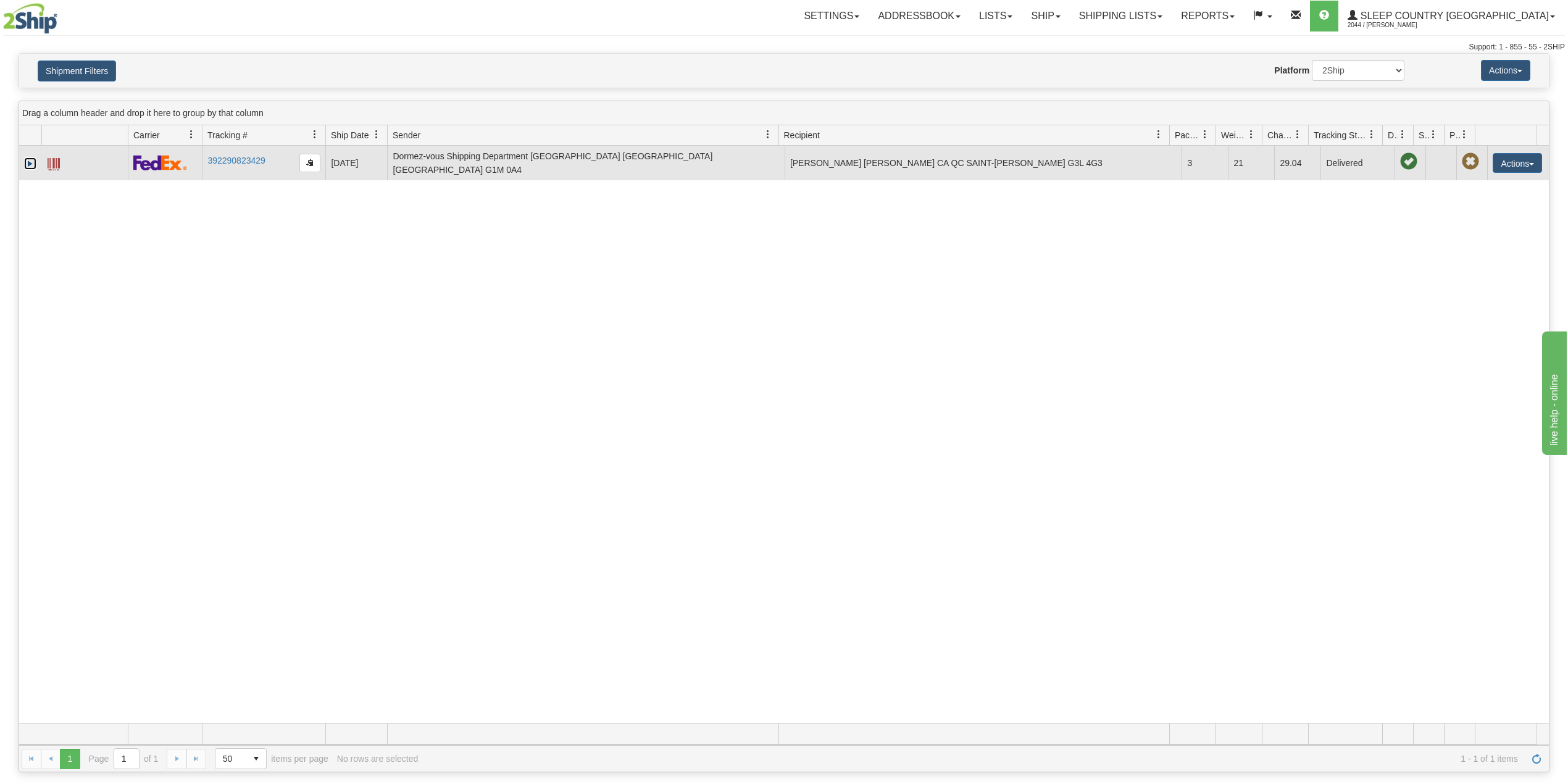
click at [30, 162] on link "Expand" at bounding box center [30, 163] width 12 height 12
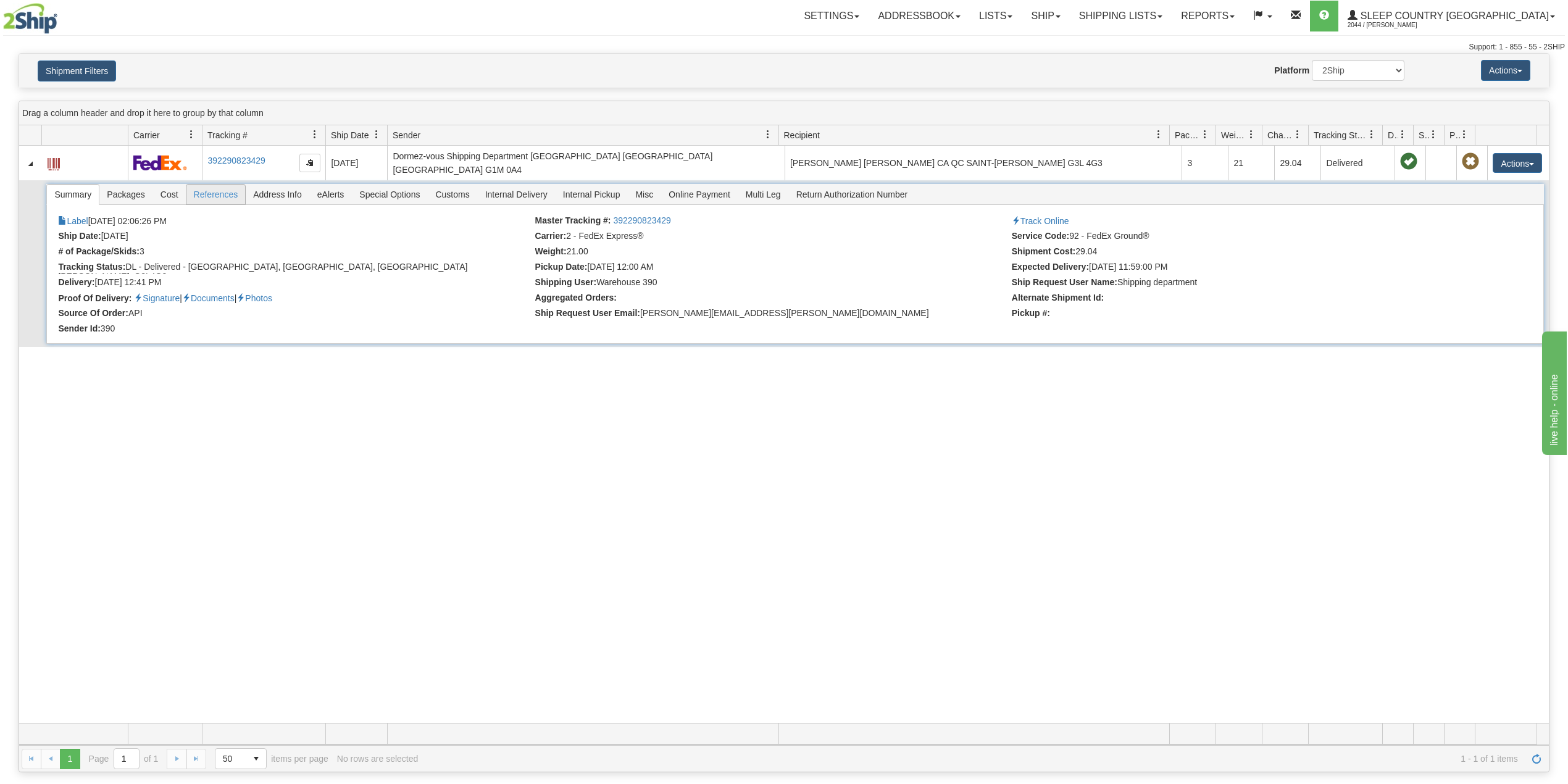
click at [208, 188] on span "References" at bounding box center [216, 194] width 59 height 20
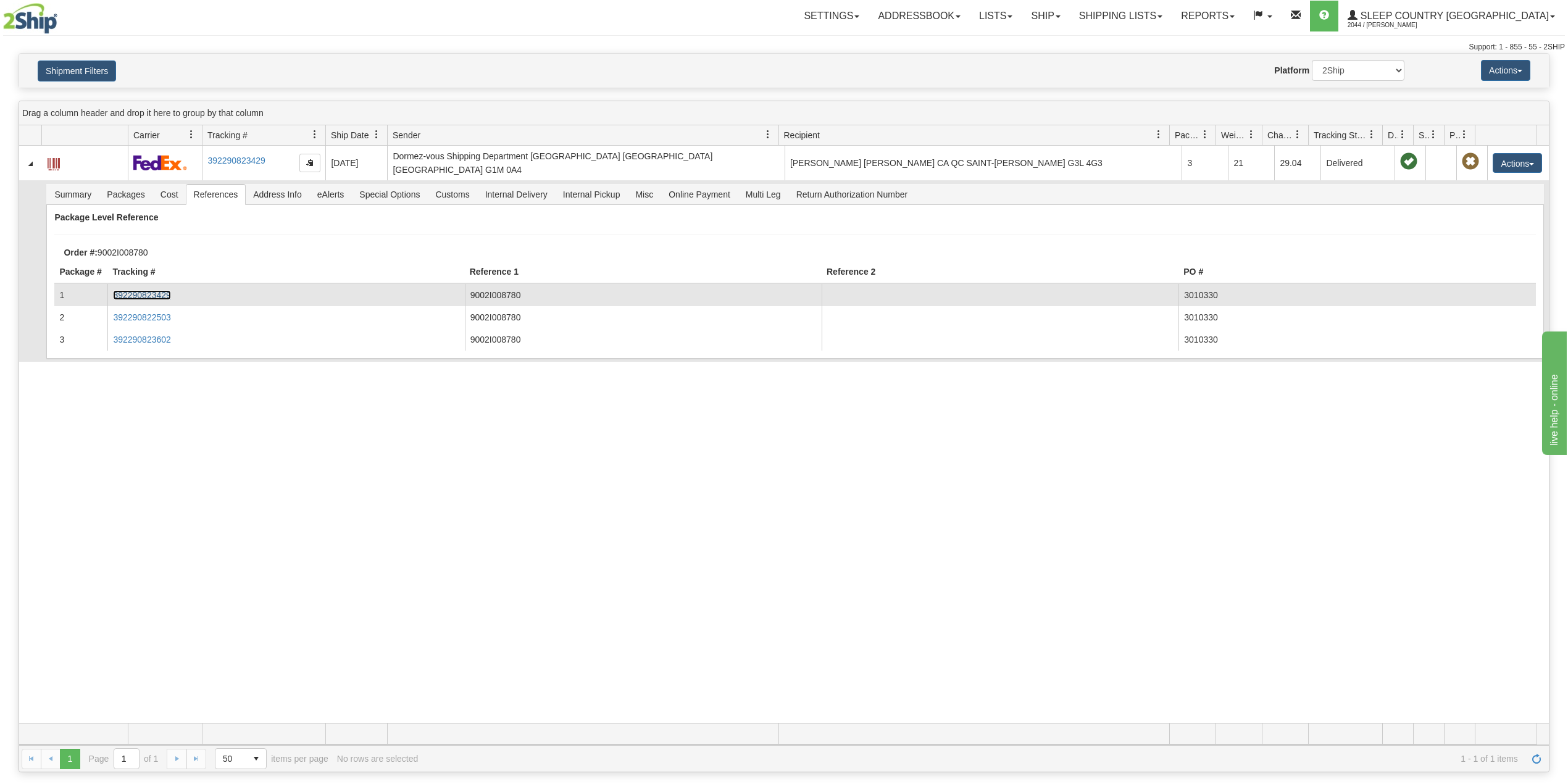
click at [144, 290] on link "392290823429" at bounding box center [141, 295] width 57 height 10
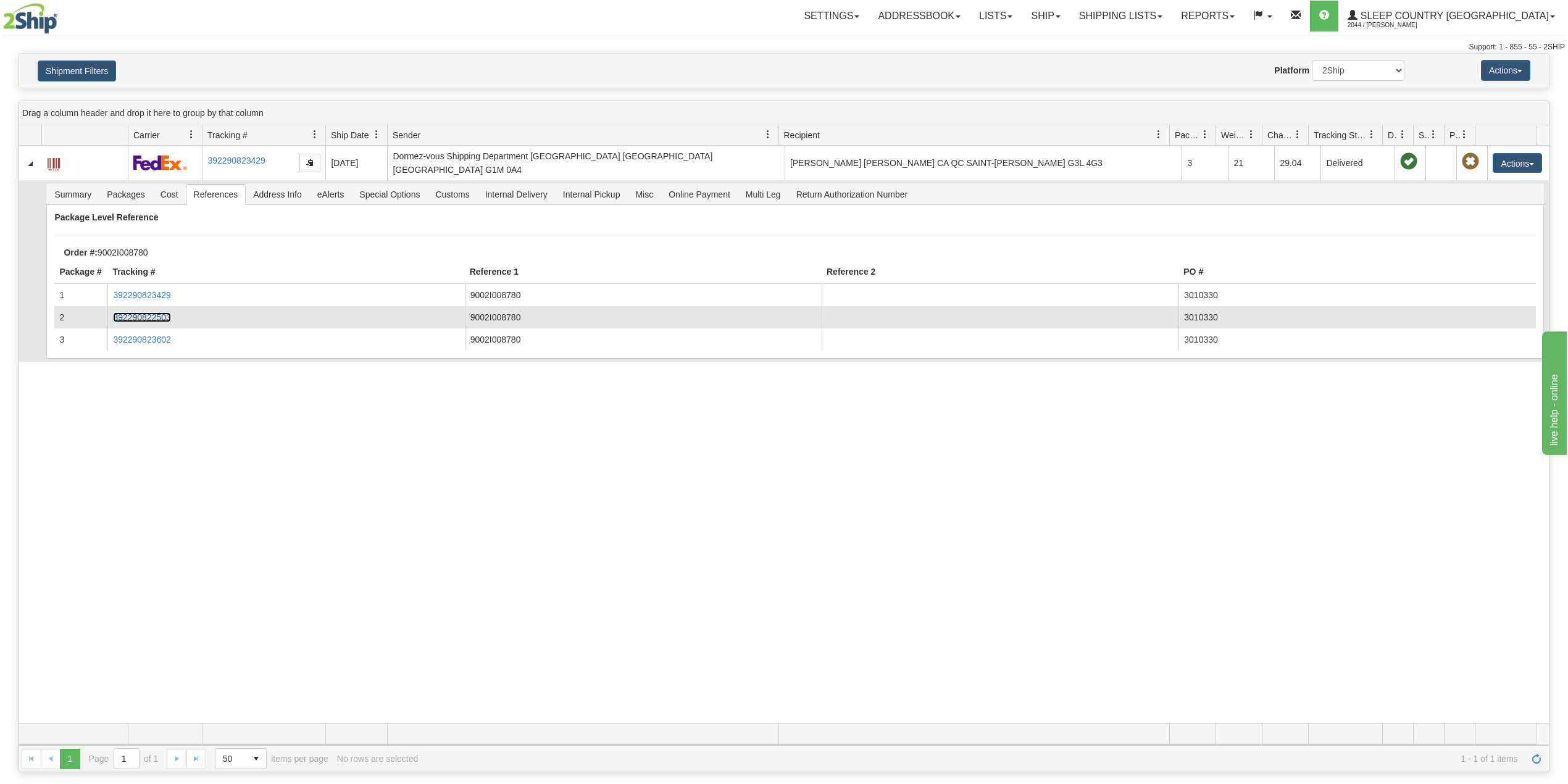
click at [152, 312] on link "392290822503" at bounding box center [141, 317] width 57 height 10
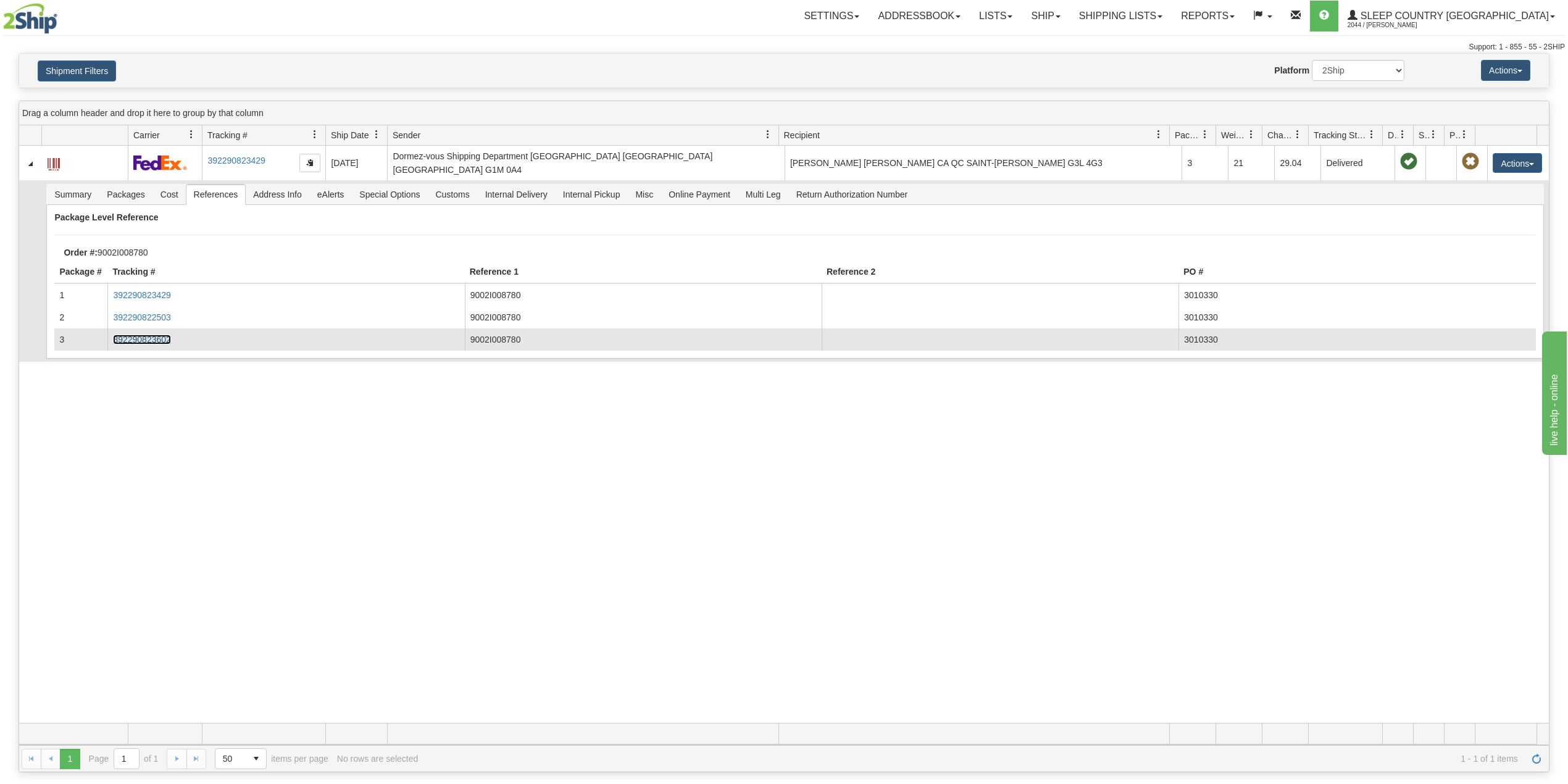
click at [157, 334] on link "392290823602" at bounding box center [141, 339] width 57 height 10
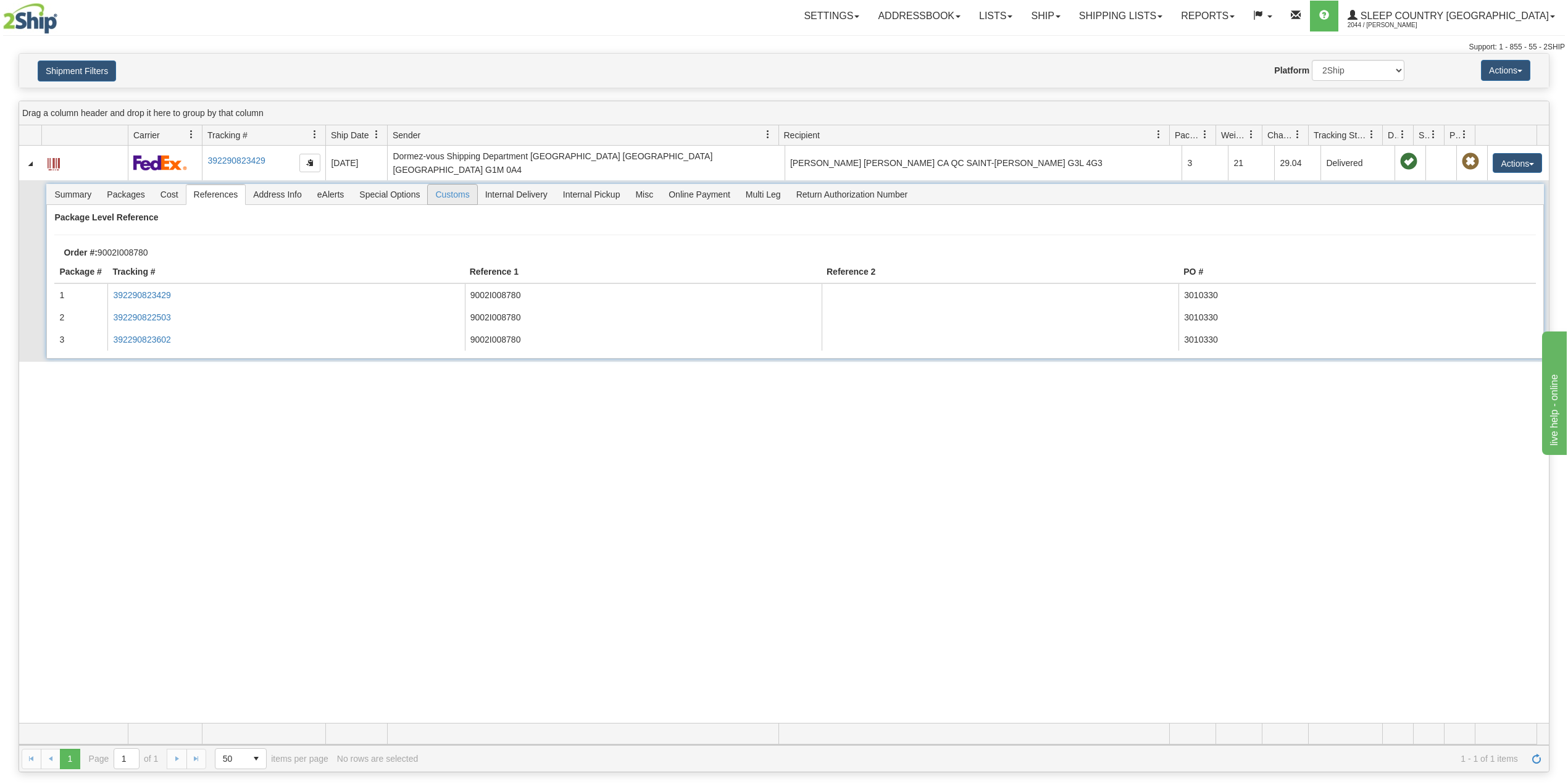
click at [449, 186] on span "Customs" at bounding box center [452, 194] width 49 height 20
